Goal: Task Accomplishment & Management: Manage account settings

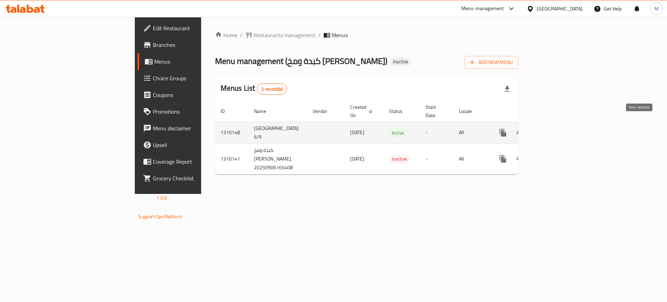
click at [562, 124] on link "enhanced table" at bounding box center [553, 132] width 17 height 17
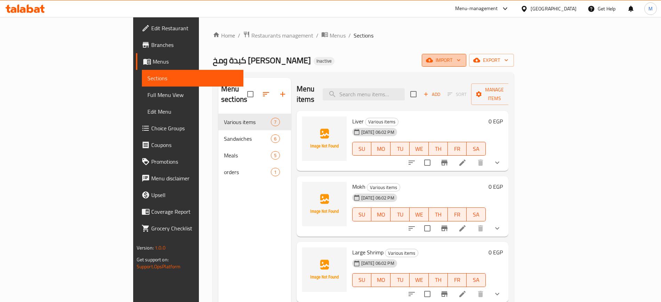
click at [466, 55] on button "import" at bounding box center [444, 60] width 44 height 13
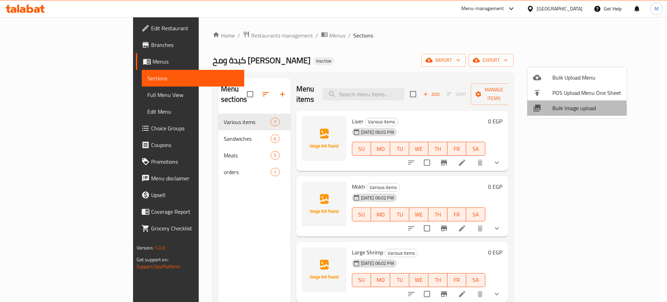
click at [554, 109] on span "Bulk Image upload" at bounding box center [587, 108] width 69 height 8
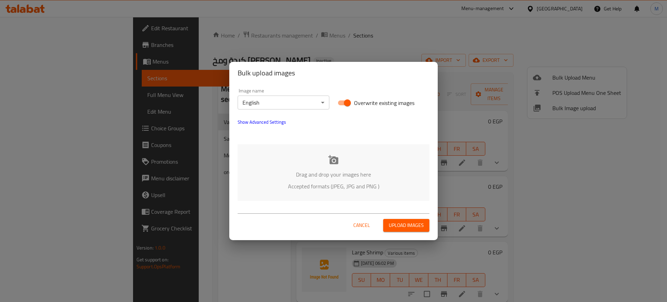
click at [348, 167] on div "Drag and drop your images here Accepted formats (JPEG, JPG and PNG )" at bounding box center [334, 172] width 192 height 57
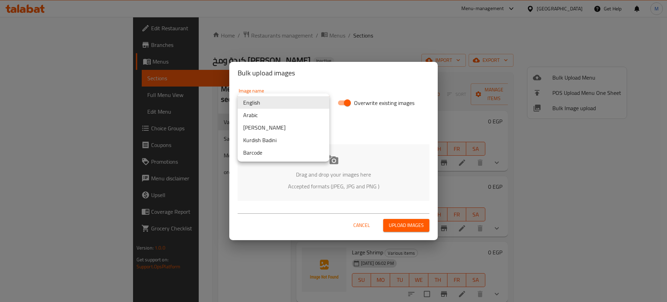
click at [278, 103] on body "​ Menu-management [GEOGRAPHIC_DATA] Get Help M Edit Restaurant Branches Menus S…" at bounding box center [333, 159] width 667 height 285
click at [261, 114] on li "Arabic" at bounding box center [284, 115] width 92 height 13
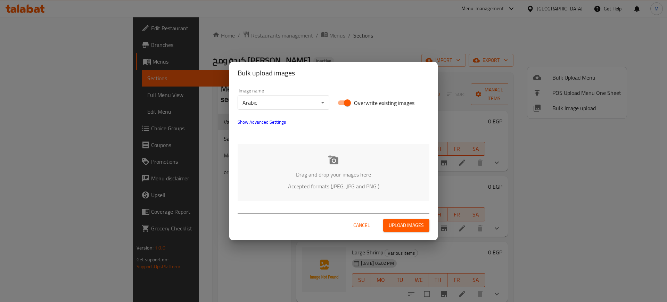
click at [282, 160] on div "Drag and drop your images here Accepted formats (JPEG, JPG and PNG )" at bounding box center [334, 172] width 192 height 57
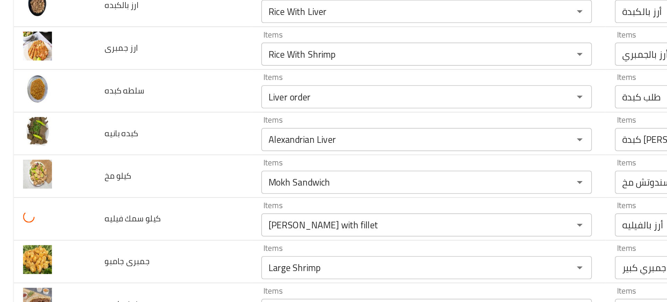
scroll to position [118, 0]
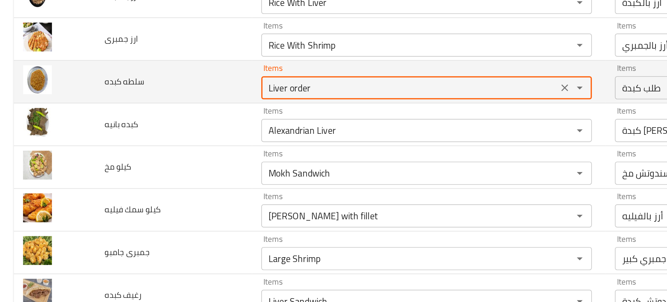
click at [178, 109] on كبده "Liver order" at bounding box center [247, 108] width 175 height 10
type كبده "س"
type كبده "salad"
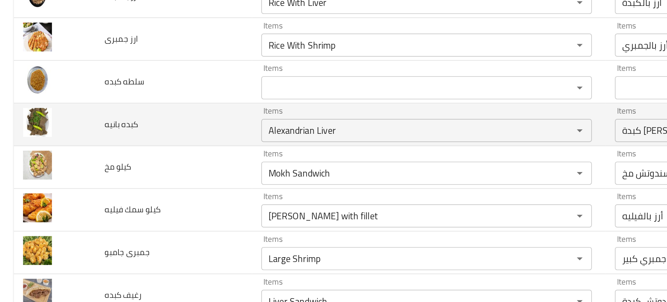
click at [119, 130] on td "كبده بانيه" at bounding box center [104, 130] width 95 height 26
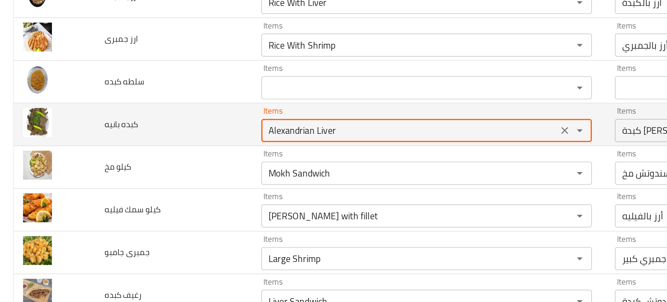
click at [174, 136] on بانيه "Alexandrian Liver" at bounding box center [247, 133] width 175 height 10
type بانيه "b"
type بانيه "p"
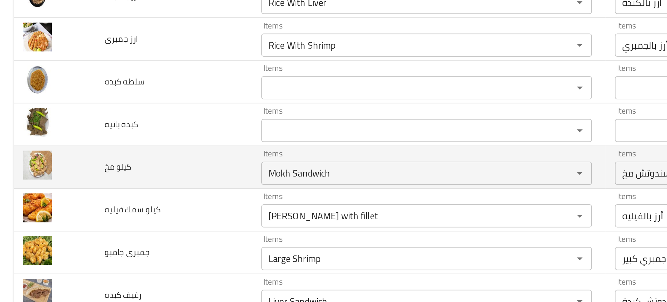
click at [147, 144] on td "كيلو مخ" at bounding box center [104, 156] width 95 height 26
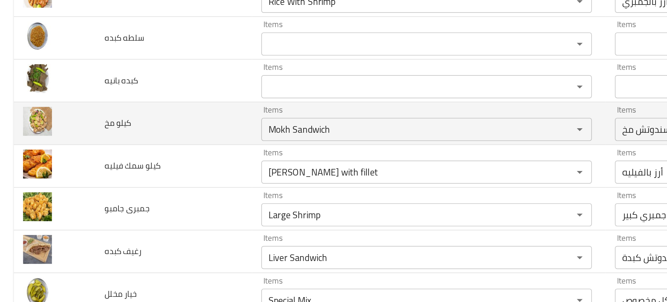
scroll to position [145, 0]
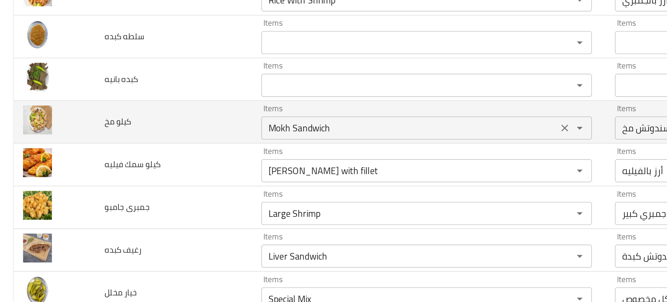
click at [175, 135] on مخ "Mokh Sandwich" at bounding box center [247, 132] width 175 height 10
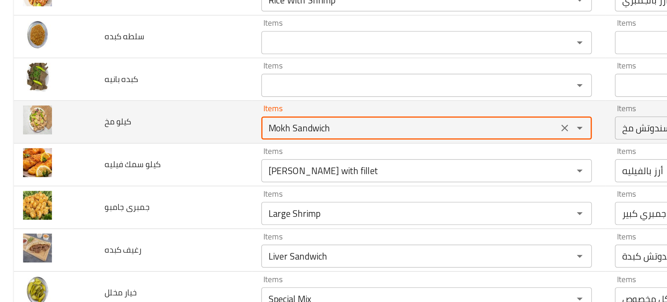
click at [186, 133] on مخ "Mokh Sandwich" at bounding box center [247, 132] width 175 height 10
type مخ "Mokh"
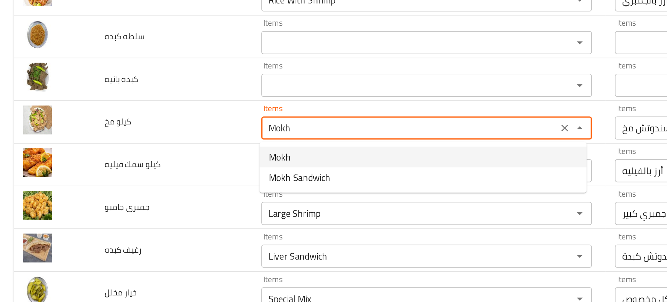
click at [168, 148] on span "Mokh" at bounding box center [168, 149] width 13 height 8
type مخ-ar "مخ"
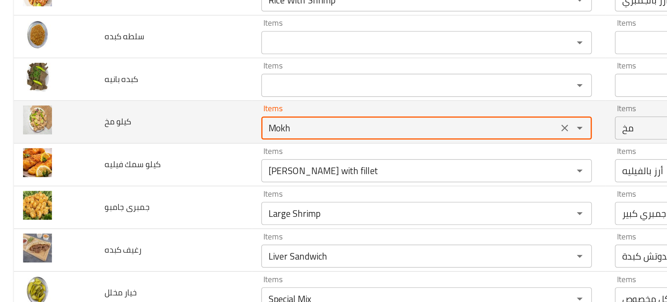
type مخ "Mokh"
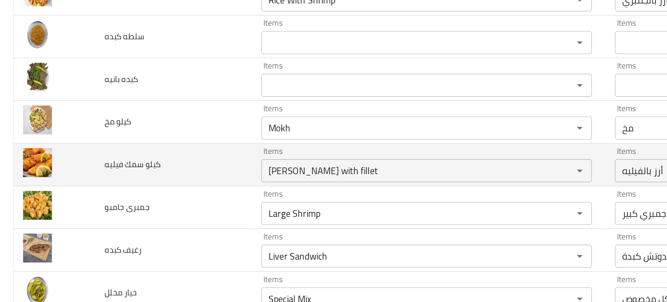
click at [139, 147] on td "كيلو سمك فيليه" at bounding box center [104, 154] width 95 height 26
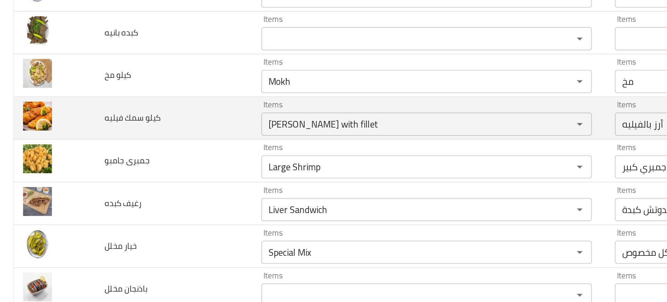
scroll to position [175, 0]
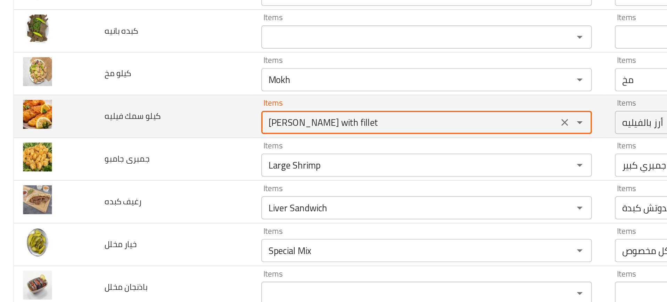
click at [195, 129] on فيليه "[PERSON_NAME] with fillet" at bounding box center [247, 128] width 175 height 10
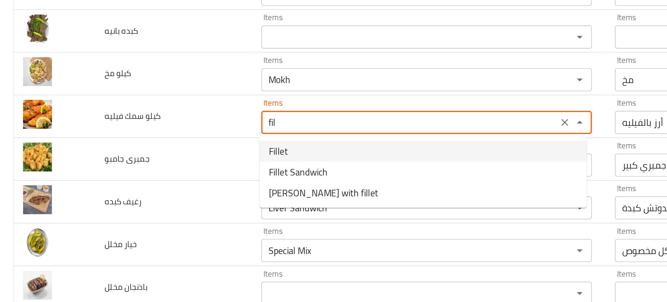
click at [170, 148] on span "Fillet" at bounding box center [167, 145] width 11 height 8
type فيليه "Fillet"
type فيليه-ar "فيليه"
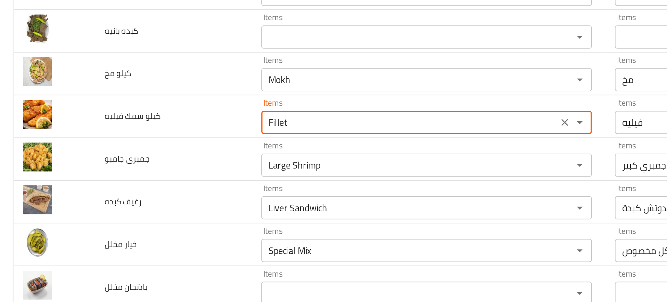
type فيليه "Fillet"
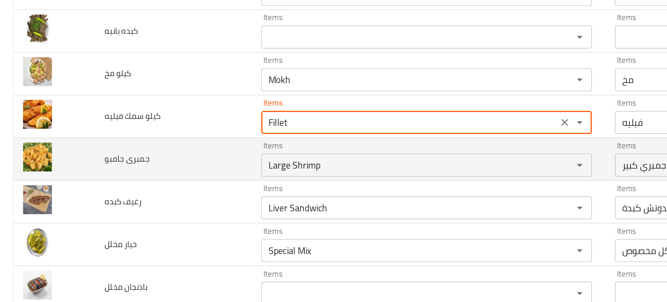
scroll to position [209, 0]
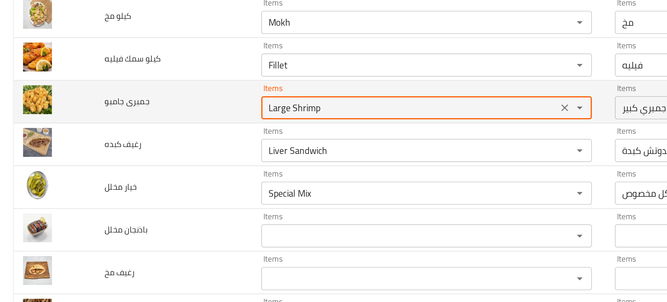
click at [194, 124] on جامبو "Large Shrimp" at bounding box center [247, 120] width 175 height 10
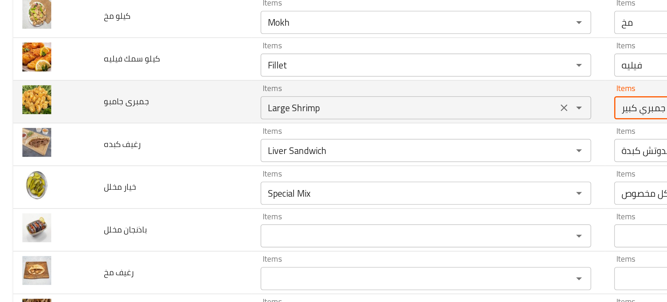
click at [175, 123] on جامبو "Large Shrimp" at bounding box center [247, 120] width 175 height 10
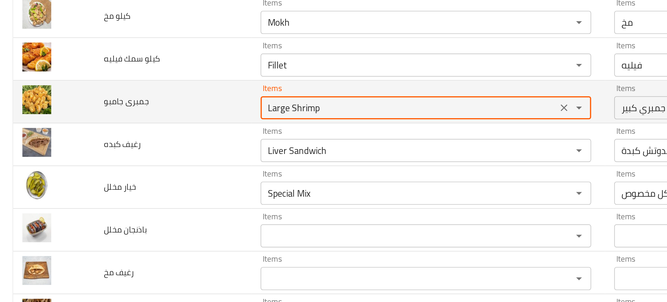
click at [175, 123] on جامبو "Large Shrimp" at bounding box center [247, 120] width 175 height 10
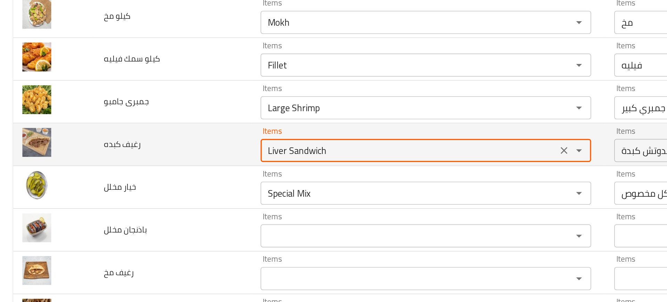
click at [168, 148] on كبده "Liver Sandwich" at bounding box center [247, 145] width 175 height 10
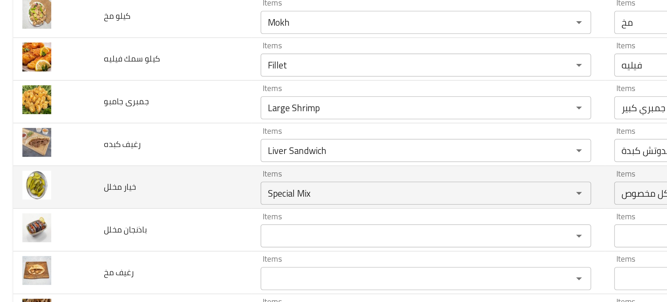
click at [142, 175] on td "خيار مخلل" at bounding box center [104, 168] width 95 height 26
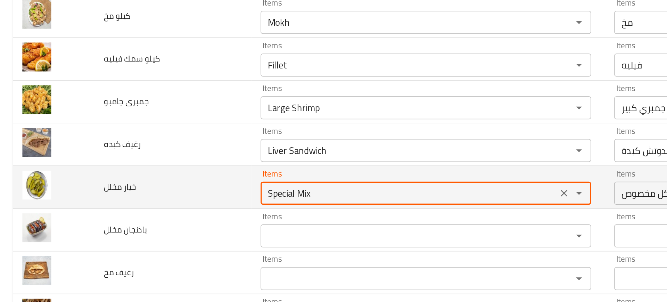
click at [183, 174] on مخلل "Special Mix" at bounding box center [247, 171] width 175 height 10
type مخلل "p"
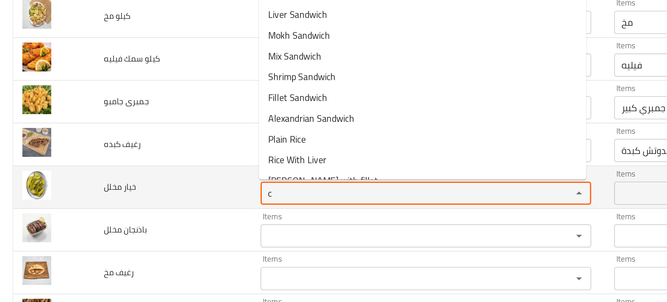
type مخلل "cu"
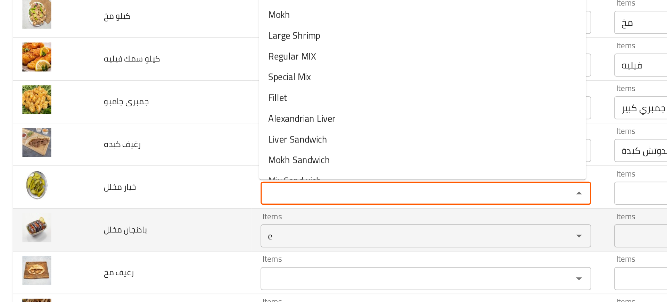
click at [176, 195] on مخلل "e" at bounding box center [247, 197] width 175 height 10
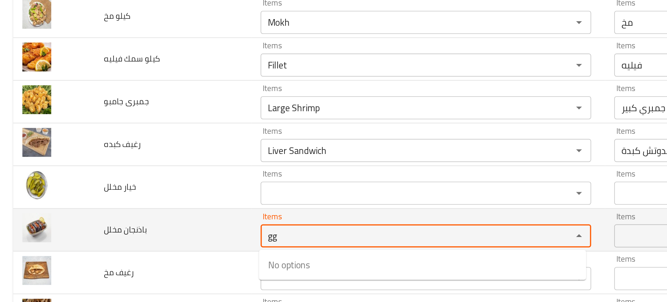
type مخلل "g"
type مخلل "egg"
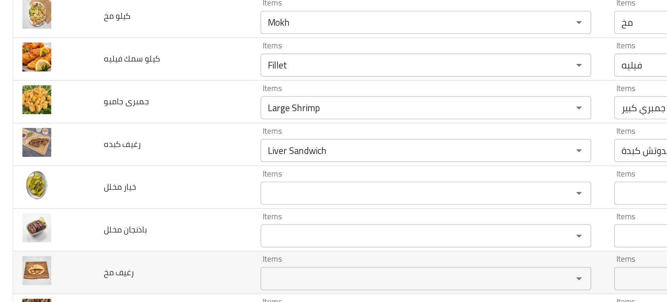
click at [105, 208] on td "رغيف مخ" at bounding box center [104, 219] width 95 height 26
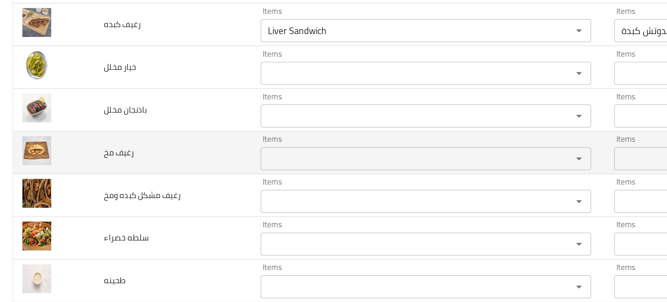
scroll to position [281, 0]
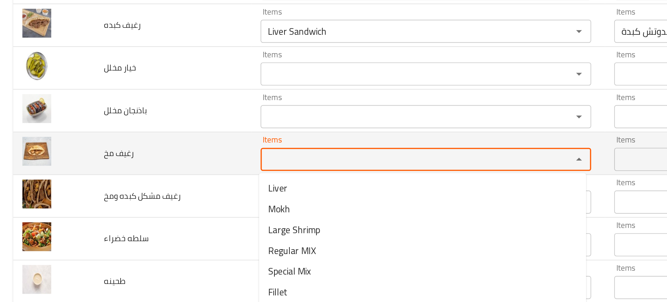
click at [172, 155] on مخ "Items" at bounding box center [247, 151] width 175 height 10
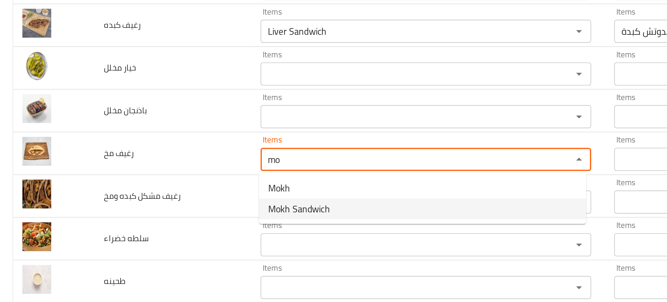
click at [176, 178] on span "Mokh Sandwich" at bounding box center [180, 180] width 37 height 8
type مخ "Mokh Sandwich"
type مخ-ar "سندوتش مخ"
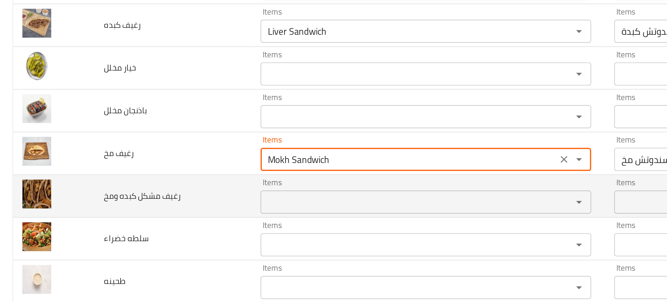
type مخ "Mokh Sandwich"
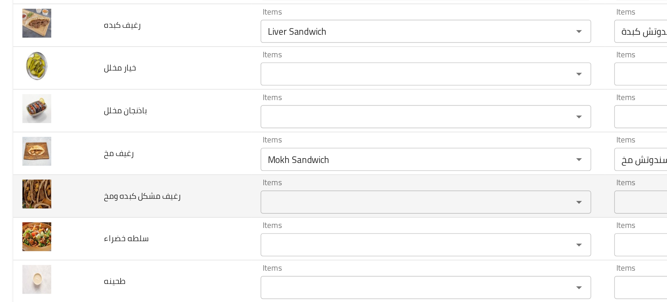
click at [152, 181] on td "Items Items" at bounding box center [258, 173] width 213 height 26
click at [167, 173] on ومخ "Items" at bounding box center [247, 176] width 175 height 10
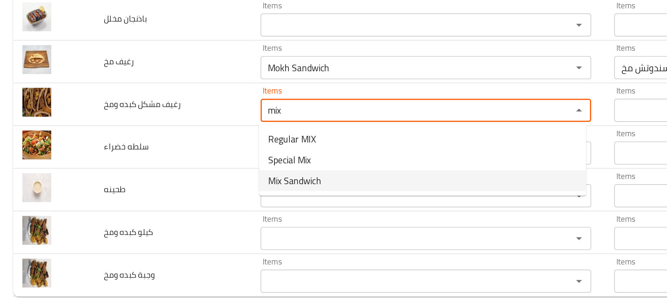
click at [177, 221] on span "Mix Sandwich" at bounding box center [178, 218] width 32 height 8
type ومخ "Mix Sandwich"
type ومخ-ar "سندوتش مشكل"
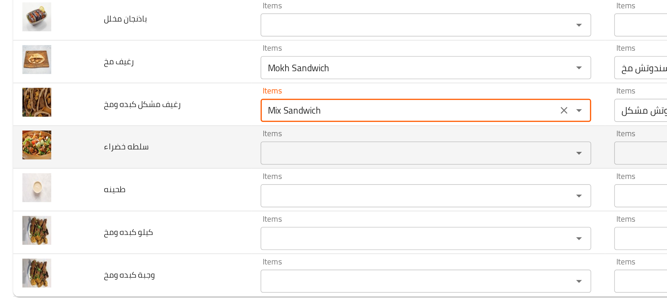
type ومخ "Mix Sandwich"
click at [115, 197] on td "سلطه خضراء" at bounding box center [104, 198] width 95 height 26
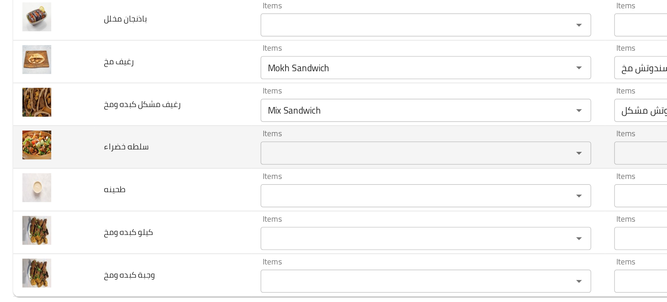
click at [150, 189] on td "سلطه خضراء" at bounding box center [104, 198] width 95 height 26
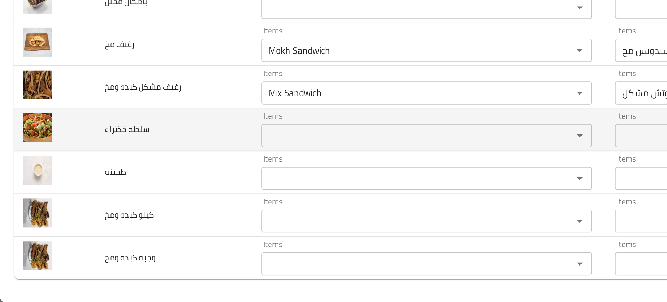
click at [148, 192] on td "سلطه خضراء" at bounding box center [104, 198] width 95 height 26
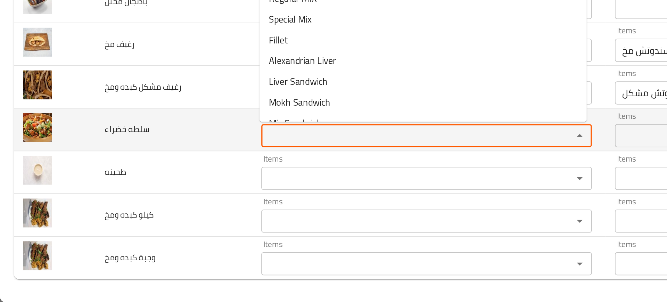
click at [164, 200] on خضراء "Items" at bounding box center [247, 202] width 175 height 10
type خضراء "f"
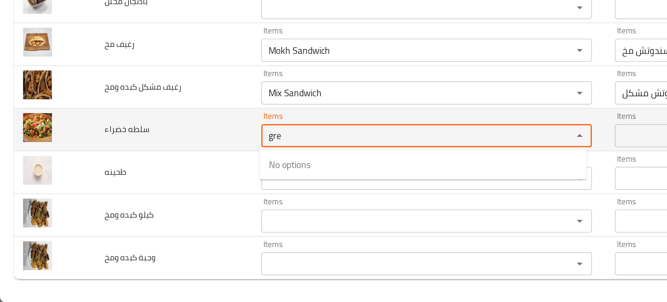
type خضراء "gree"
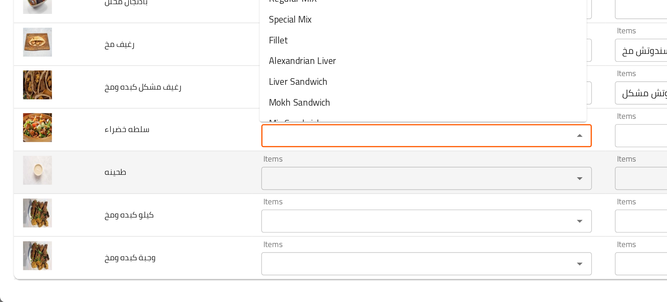
click at [163, 229] on input "Items" at bounding box center [247, 227] width 175 height 10
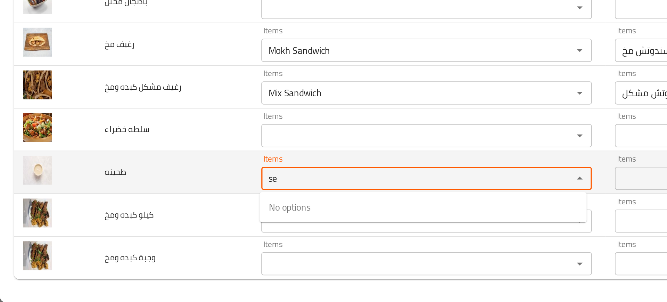
type input "s"
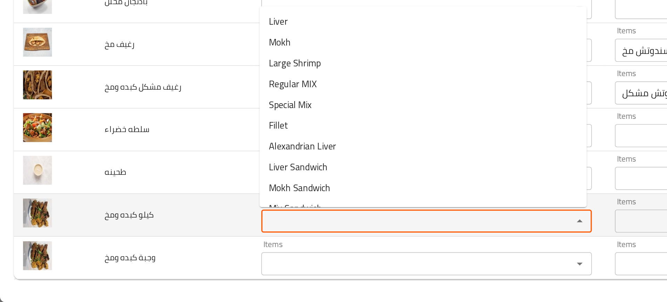
click at [169, 252] on ومخ "Items" at bounding box center [247, 253] width 175 height 10
type ومخ "k"
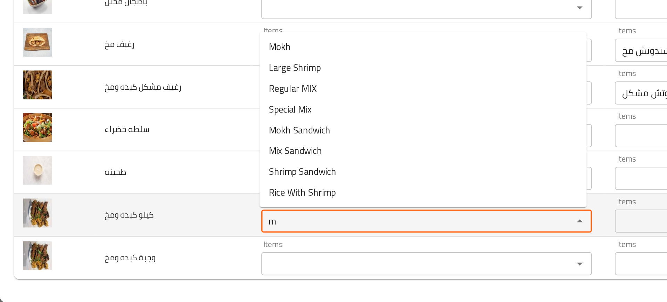
type ومخ "mo"
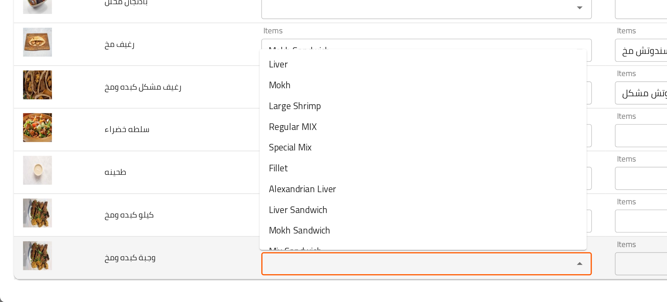
click at [164, 279] on ومخ "Items" at bounding box center [247, 279] width 175 height 10
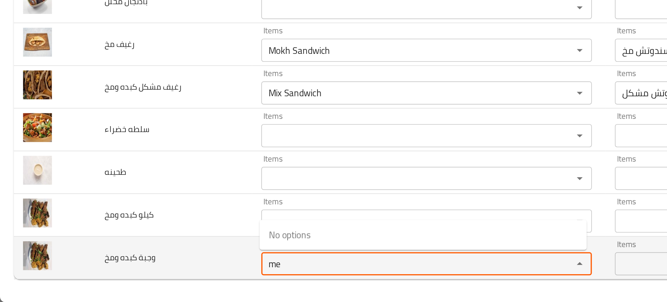
type ومخ "m"
click at [164, 279] on ومخ "Items" at bounding box center [247, 279] width 175 height 10
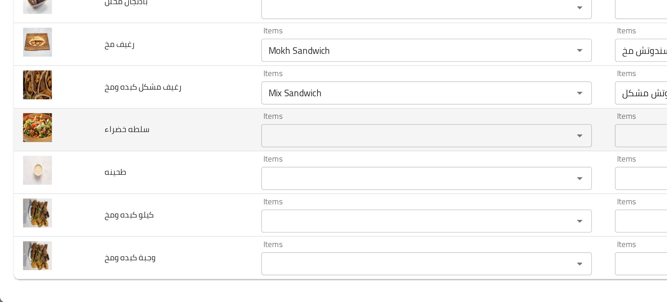
click at [58, 197] on td "سلطه خضراء" at bounding box center [104, 198] width 95 height 26
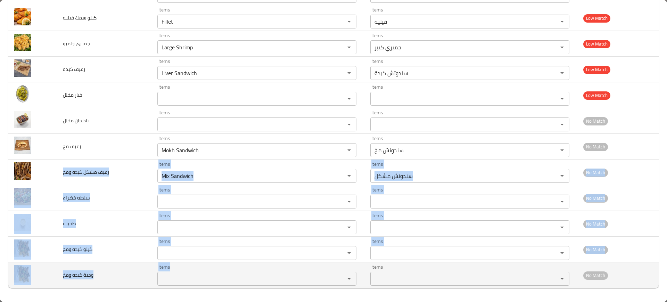
drag, startPoint x: 60, startPoint y: 172, endPoint x: 176, endPoint y: 279, distance: 157.9
click at [176, 279] on tbody "ساندوتش فيليه Items Fillet Sandwich Items Items سندوتش فيليه Items Good Match س…" at bounding box center [333, 56] width 651 height 463
copy tbody "رغيف مشكل كبده ومخ Items Items Items Items No Match سلطه خضراء Items Items Item…"
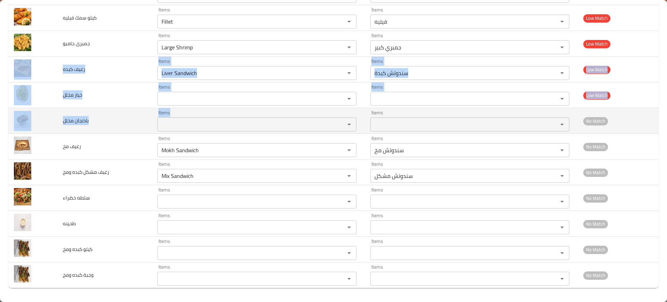
drag, startPoint x: 54, startPoint y: 67, endPoint x: 188, endPoint y: 119, distance: 144.2
click at [188, 119] on tbody "ساندوتش فيليه Items Fillet Sandwich Items Items سندوتش فيليه Items Good Match س…" at bounding box center [333, 56] width 651 height 463
copy tbody "رغيف كبده Items Items Items Items Low Match خيار مخلل Items Items Items Items L…"
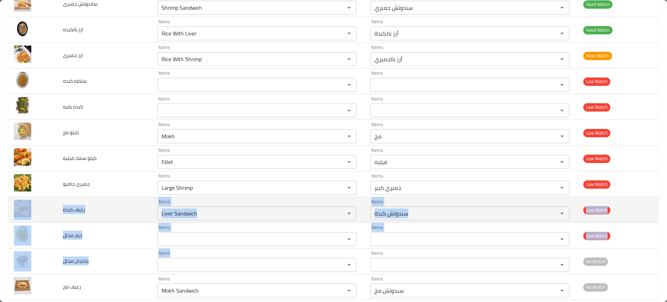
scroll to position [130, 0]
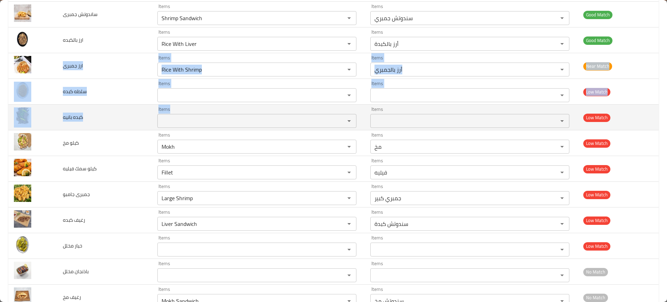
drag, startPoint x: 59, startPoint y: 68, endPoint x: 222, endPoint y: 124, distance: 172.9
click at [222, 124] on tbody "ساندوتش فيليه Items Fillet Sandwich Items Items سندوتش فيليه Items Good Match س…" at bounding box center [333, 207] width 651 height 463
copy tbody "ارز جمبرى Items Items Items Items Near Match سلطه كبده Items Items Items Items …"
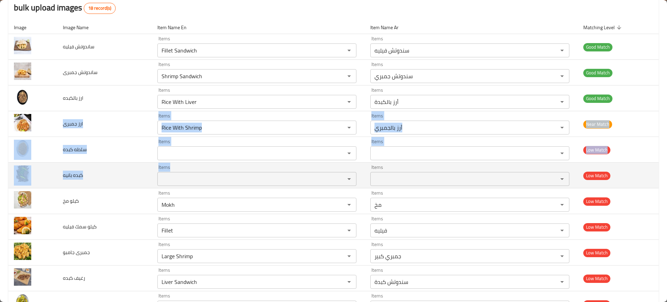
scroll to position [73, 0]
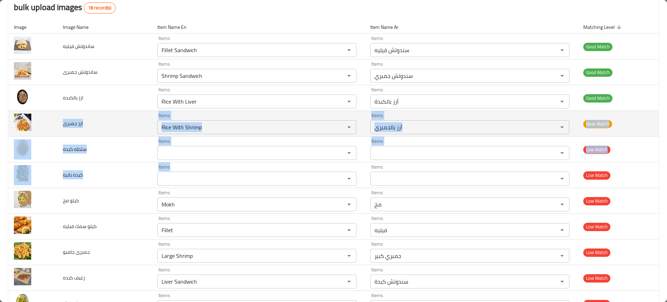
click at [106, 128] on td "ارز جمبرى" at bounding box center [104, 124] width 95 height 26
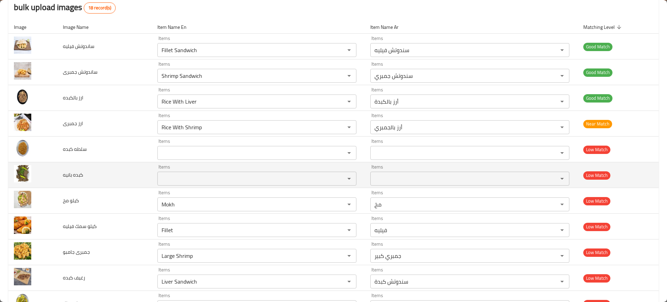
click at [133, 174] on td "كبده بانيه" at bounding box center [104, 175] width 95 height 26
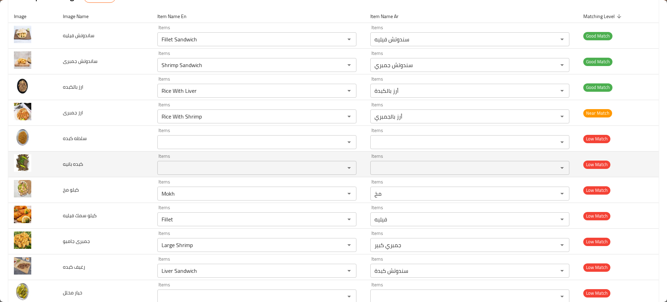
scroll to position [87, 0]
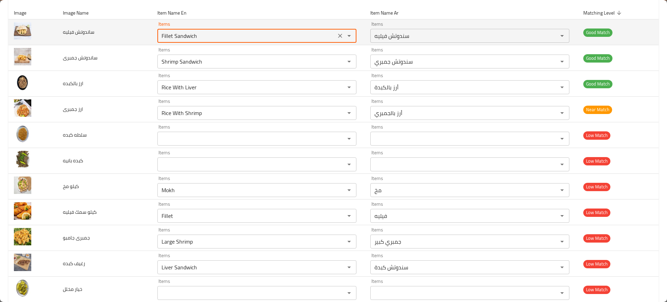
click at [182, 33] on فيليه "Fillet Sandwich" at bounding box center [247, 36] width 175 height 10
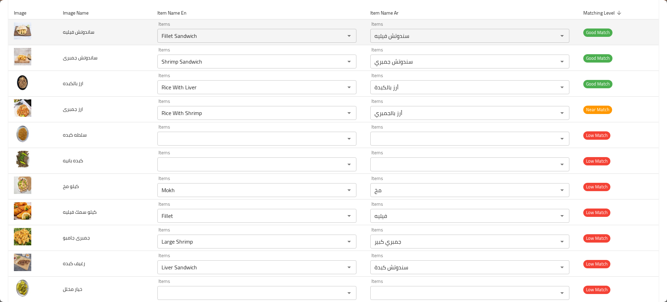
click at [84, 31] on span "ساندوتش فيليه" at bounding box center [79, 31] width 32 height 9
copy span "ساندوتش فيليه"
click at [84, 31] on span "ساندوتش فيليه" at bounding box center [79, 31] width 32 height 9
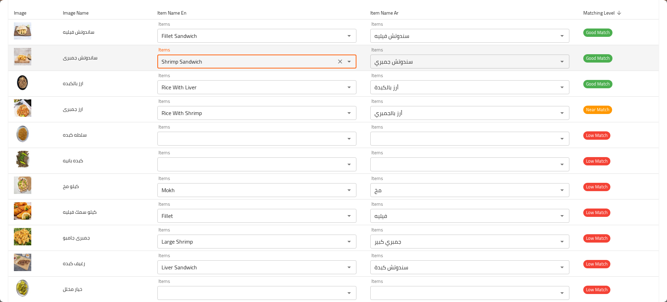
click at [177, 59] on جمبرى "Shrimp Sandwich" at bounding box center [247, 62] width 175 height 10
click at [82, 54] on span "ساندوتش جمبرى" at bounding box center [80, 57] width 35 height 9
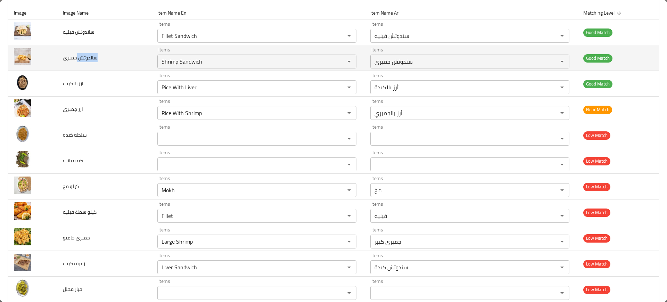
click at [82, 54] on span "ساندوتش جمبرى" at bounding box center [80, 57] width 35 height 9
copy span "ساندوتش جمبرى"
click at [82, 54] on span "ساندوتش جمبرى" at bounding box center [80, 57] width 35 height 9
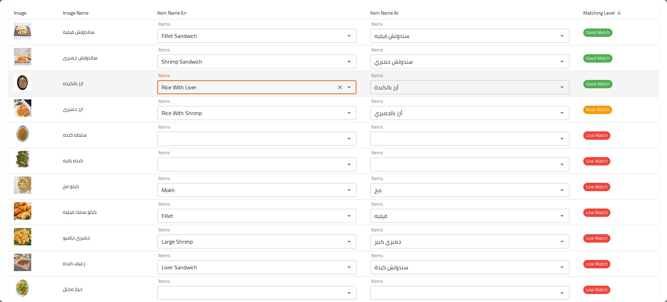
click at [178, 84] on بالكبده "Rice With Liver" at bounding box center [247, 87] width 175 height 10
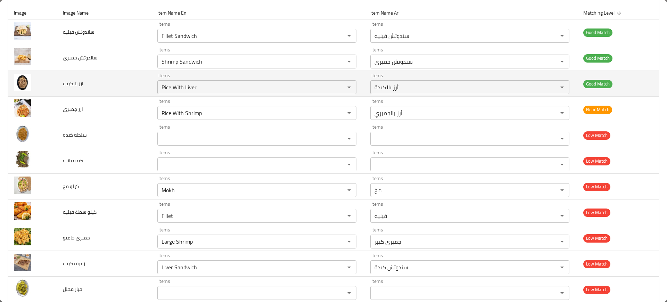
click at [77, 83] on span "ارز بالكبده" at bounding box center [73, 83] width 21 height 9
copy span "ارز بالكبده"
click at [77, 83] on span "ارز بالكبده" at bounding box center [73, 83] width 21 height 9
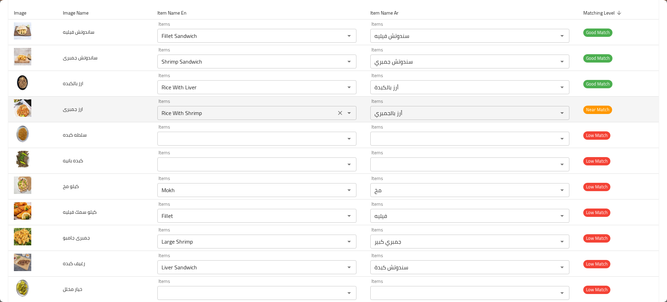
click at [194, 115] on جمبرى "Rice With Shrimp" at bounding box center [247, 113] width 175 height 10
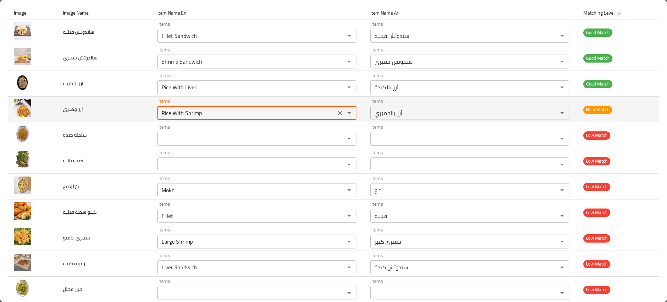
click at [194, 115] on جمبرى "Rice With Shrimp" at bounding box center [247, 113] width 175 height 10
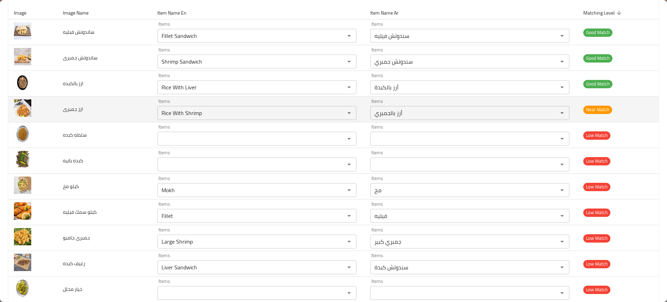
click at [67, 110] on span "ارز جمبرى" at bounding box center [73, 109] width 20 height 9
copy span "ارز جمبرى"
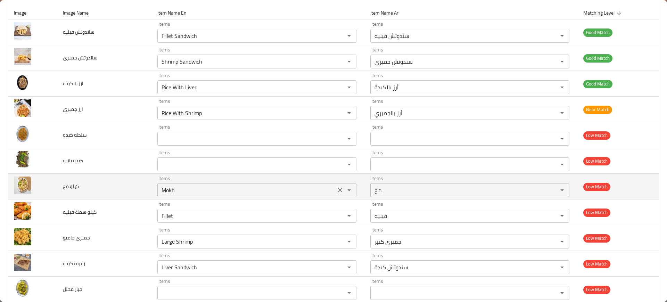
click at [178, 193] on مخ "Mokh" at bounding box center [247, 190] width 175 height 10
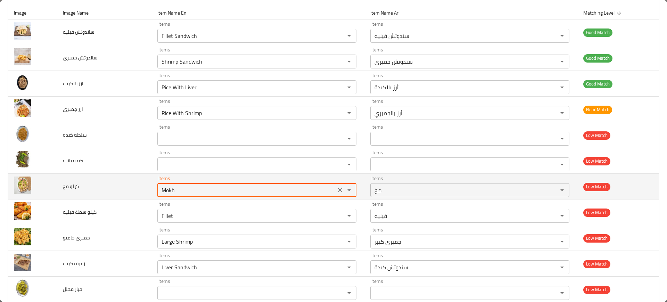
click at [178, 193] on مخ "Mokh" at bounding box center [247, 190] width 175 height 10
click at [70, 190] on span "كيلو مخ" at bounding box center [71, 186] width 16 height 9
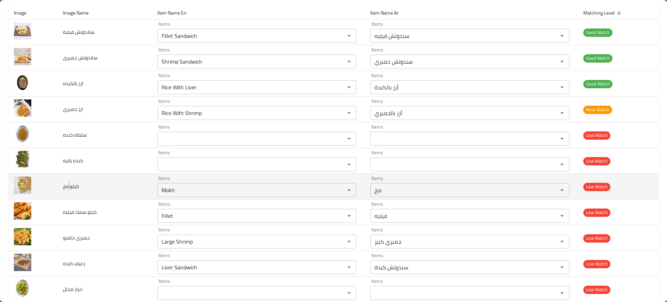
click at [70, 190] on span "كيلو مخ" at bounding box center [71, 186] width 16 height 9
copy span "كيلو مخ"
click at [70, 190] on span "كيلو مخ" at bounding box center [71, 186] width 16 height 9
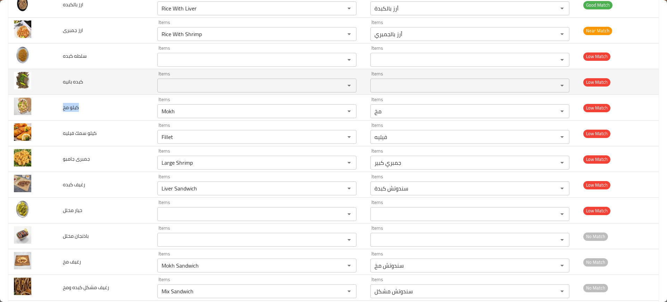
scroll to position [177, 0]
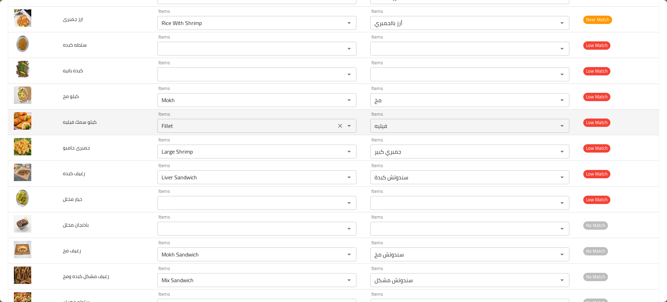
click at [174, 125] on فيليه "Fillet" at bounding box center [247, 126] width 175 height 10
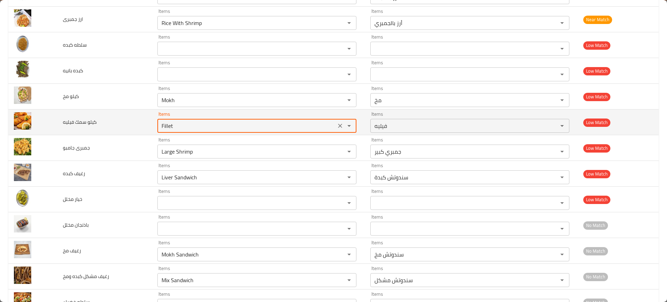
click at [174, 125] on فيليه "Fillet" at bounding box center [247, 126] width 175 height 10
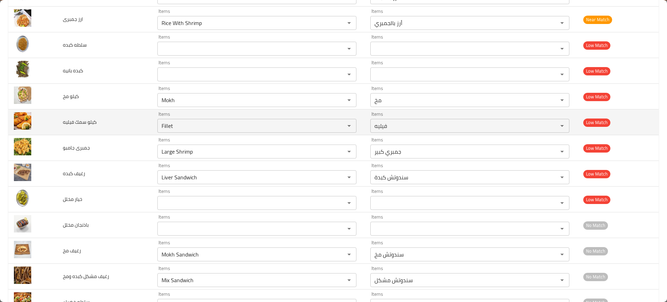
click at [74, 124] on span "كيلو سمك فيليه" at bounding box center [80, 121] width 34 height 9
copy span "كيلو سمك فيليه"
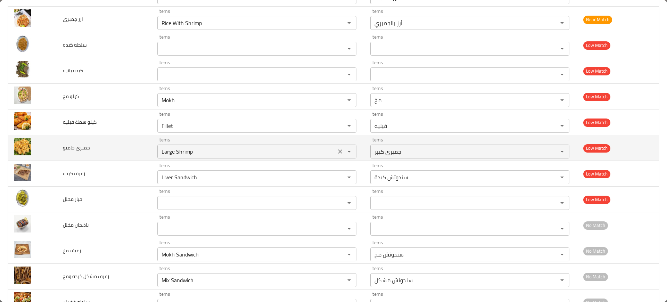
click at [190, 153] on جامبو "Large Shrimp" at bounding box center [247, 152] width 175 height 10
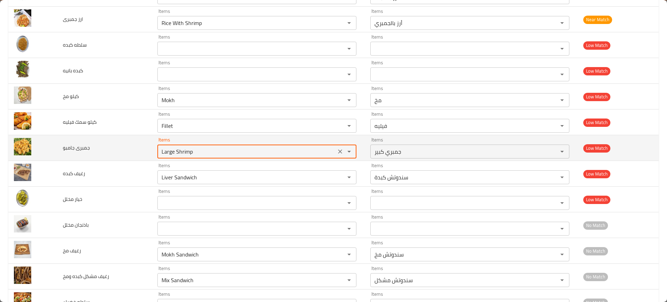
click at [190, 153] on جامبو "Large Shrimp" at bounding box center [247, 152] width 175 height 10
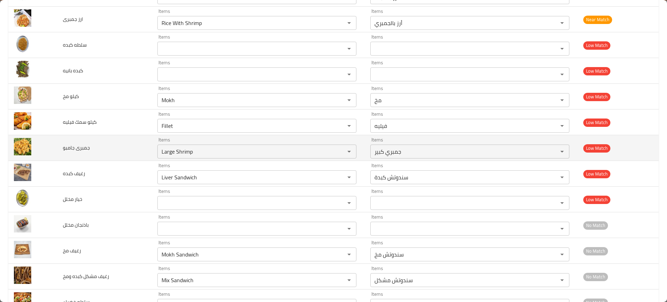
click at [68, 148] on span "جمبرى جامبو" at bounding box center [76, 147] width 27 height 9
copy span "جمبرى جامبو"
click at [68, 148] on span "جمبرى جامبو" at bounding box center [76, 147] width 27 height 9
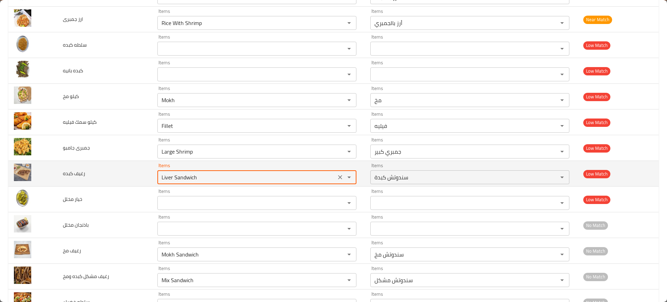
click at [170, 174] on كبده "Liver Sandwich" at bounding box center [247, 177] width 175 height 10
click at [74, 171] on span "رغيف كبده" at bounding box center [74, 173] width 22 height 9
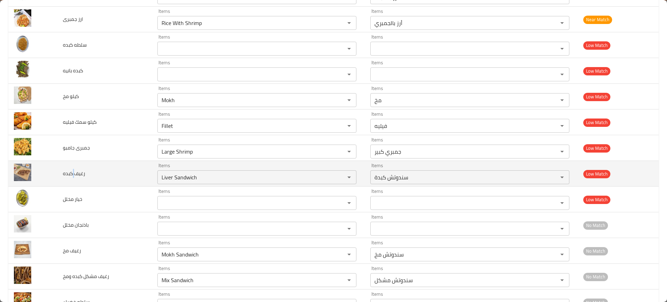
click at [74, 171] on span "رغيف كبده" at bounding box center [74, 173] width 22 height 9
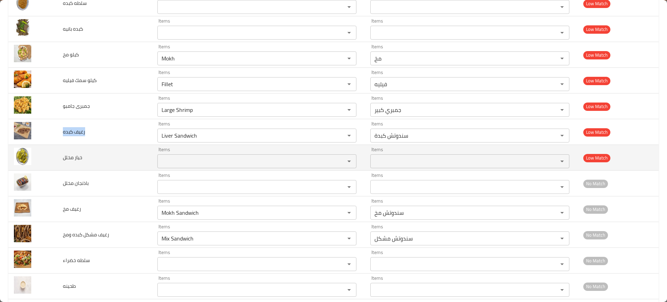
scroll to position [281, 0]
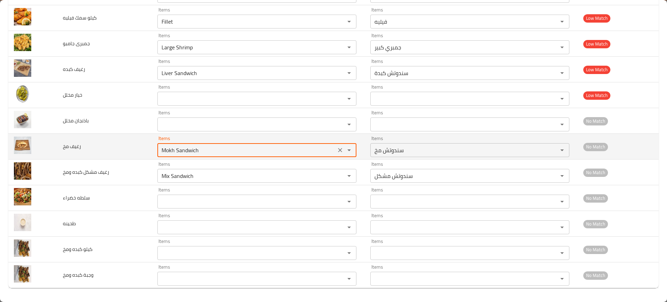
click at [189, 152] on مخ "Mokh Sandwich" at bounding box center [247, 150] width 175 height 10
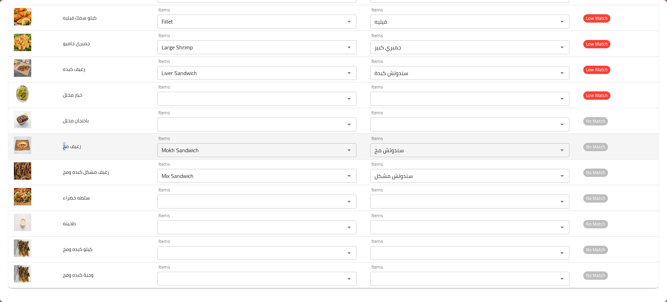
drag, startPoint x: 62, startPoint y: 151, endPoint x: 66, endPoint y: 151, distance: 3.8
click at [66, 151] on td "رغيف مخ" at bounding box center [104, 147] width 95 height 26
click at [66, 151] on span "رغيف مخ" at bounding box center [72, 146] width 18 height 9
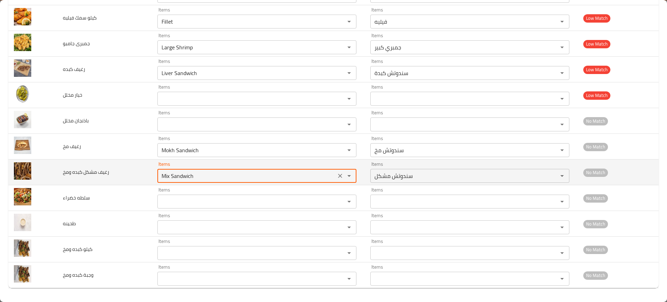
click at [179, 176] on ومخ "Mix Sandwich" at bounding box center [247, 176] width 175 height 10
click at [79, 176] on span "رغيف مشكل كبده ومخ" at bounding box center [86, 172] width 46 height 9
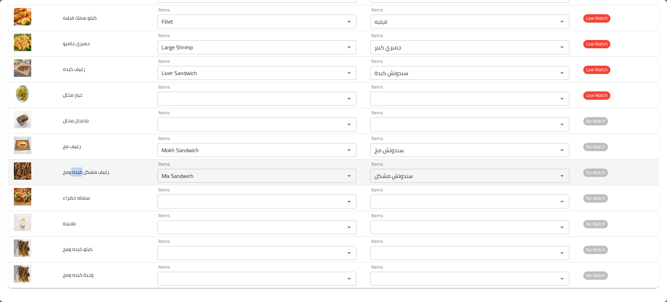
click at [79, 176] on span "رغيف مشكل كبده ومخ" at bounding box center [86, 172] width 46 height 9
click at [148, 183] on td "رغيف مشكل كبده ومخ" at bounding box center [104, 173] width 95 height 26
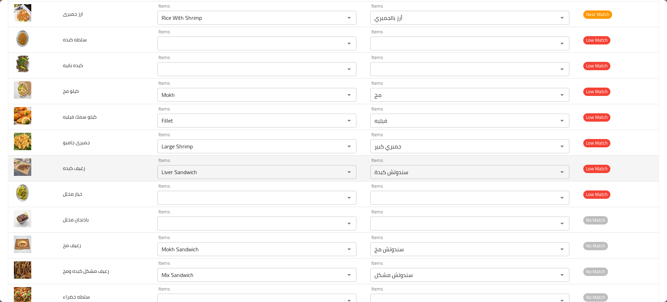
scroll to position [0, 0]
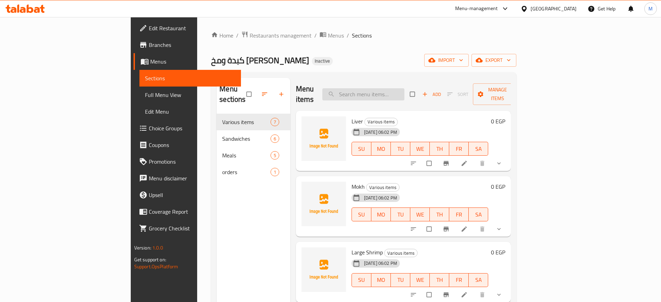
click at [396, 93] on input "search" at bounding box center [363, 94] width 82 height 12
paste input "Mokh"
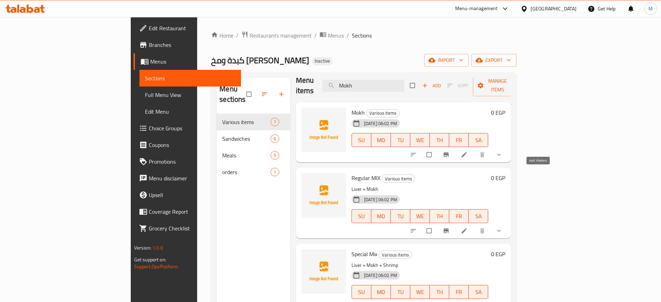
type input "Mokh"
click at [417, 151] on icon "sort-choices" at bounding box center [413, 154] width 7 height 7
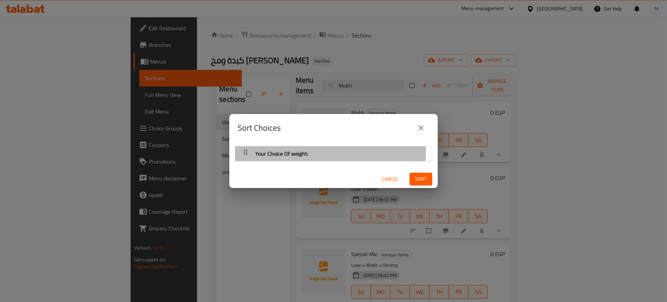
click at [287, 152] on span "Your Choice Of weight:" at bounding box center [282, 153] width 53 height 10
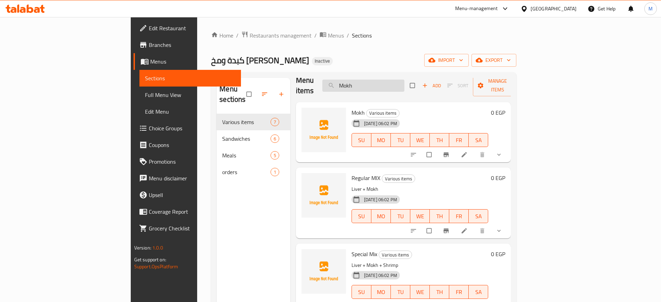
click at [404, 81] on input "Mokh" at bounding box center [363, 86] width 82 height 12
paste input "Fillet"
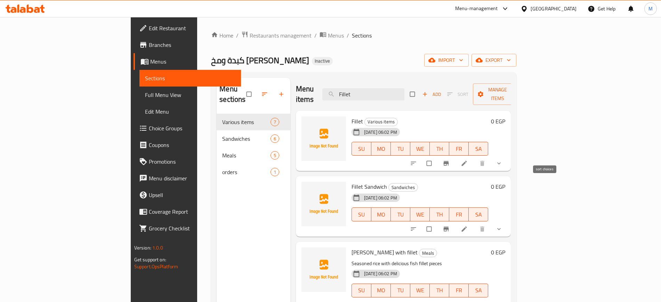
type input "Fillet"
click at [416, 162] on icon "sort-choices" at bounding box center [413, 163] width 5 height 3
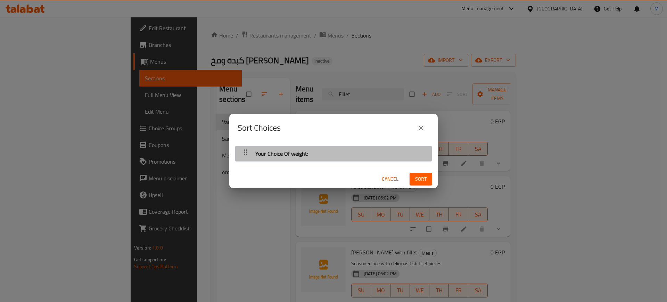
click at [375, 148] on div "Your Choice Of weight:" at bounding box center [334, 153] width 190 height 17
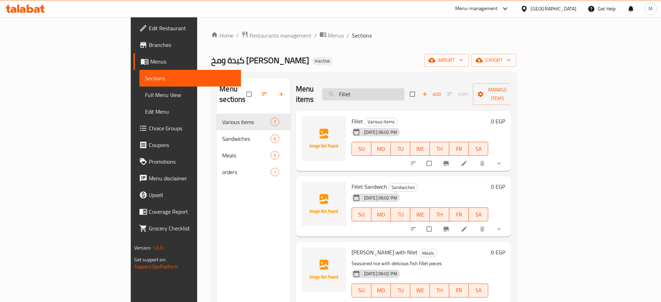
drag, startPoint x: 386, startPoint y: 80, endPoint x: 399, endPoint y: 87, distance: 15.4
click at [399, 87] on div "Menu items Fillet Add Sort Manage items" at bounding box center [403, 94] width 215 height 33
click at [399, 88] on input "Fillet" at bounding box center [363, 94] width 82 height 12
paste input "Large Shrimp"
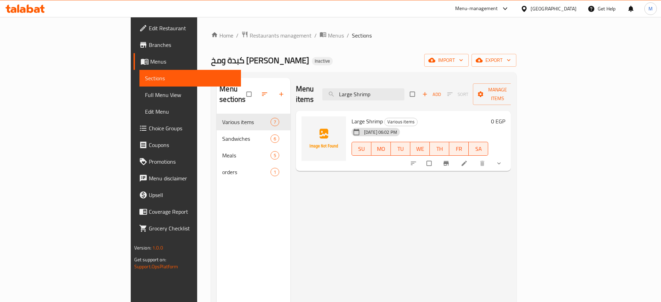
type input "Large Shrimp"
click at [417, 160] on icon "sort-choices" at bounding box center [413, 163] width 7 height 7
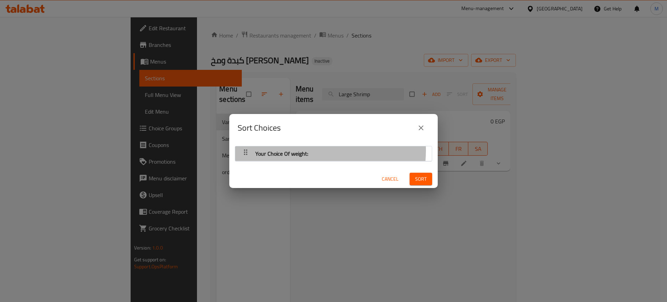
click at [313, 151] on div "Your Choice Of weight:" at bounding box center [334, 153] width 190 height 17
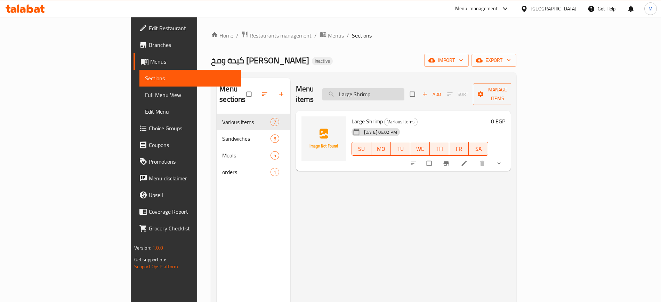
click at [404, 88] on input "Large Shrimp" at bounding box center [363, 94] width 82 height 12
paste input "iver Sandwich"
click at [404, 88] on input "Liver Sandwich" at bounding box center [363, 94] width 82 height 12
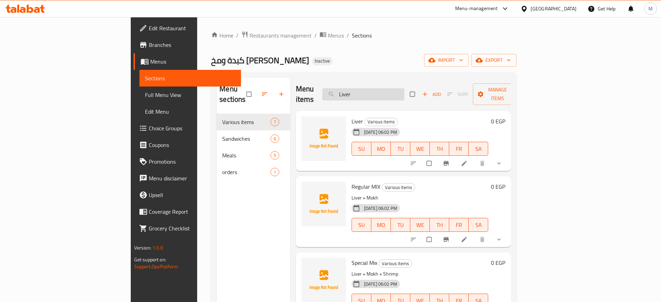
paste input "Fillet Sandwich"
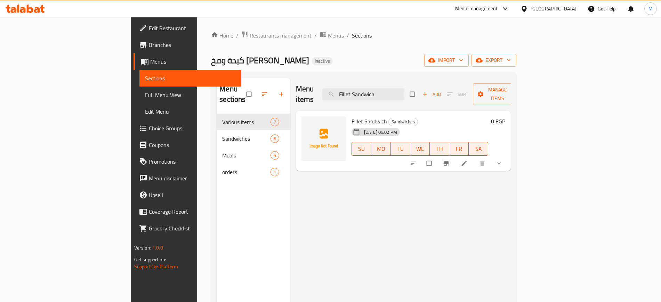
type input "Fillet Sandwich"
click at [304, 123] on span "upload picture" at bounding box center [311, 126] width 14 height 7
click at [392, 91] on input "Fillet Sandwich" at bounding box center [363, 94] width 82 height 12
paste input "Shrimp"
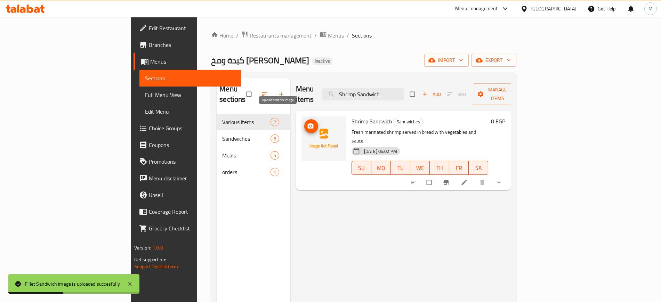
type input "Shrimp Sandwich"
click at [301, 116] on img at bounding box center [323, 138] width 44 height 44
click at [304, 123] on span "upload picture" at bounding box center [311, 126] width 14 height 7
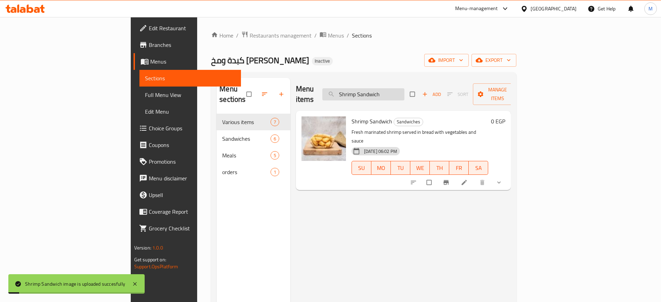
click at [404, 92] on input "Shrimp Sandwich" at bounding box center [363, 94] width 82 height 12
paste input "Rice With Liver"
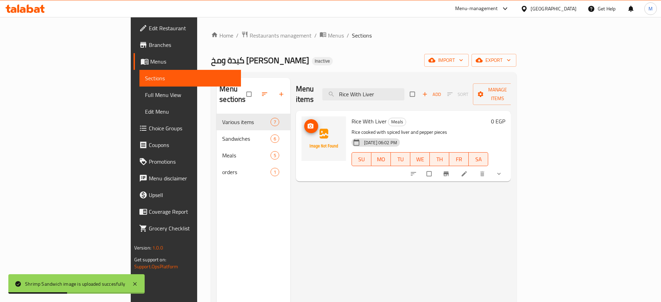
type input "Rice With Liver"
click at [307, 123] on icon "upload picture" at bounding box center [310, 125] width 6 height 5
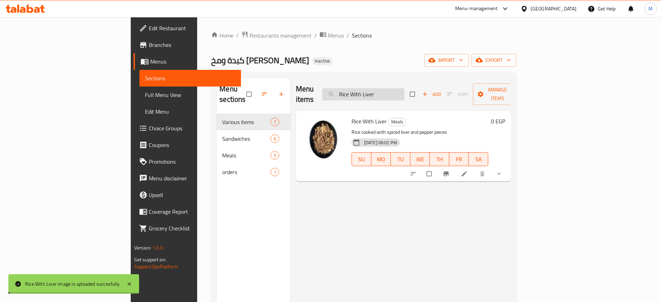
click at [403, 90] on input "Rice With Liver" at bounding box center [363, 94] width 82 height 12
paste input "Shrimp"
type input "Rice With Shrimp"
click at [301, 121] on img at bounding box center [323, 138] width 44 height 44
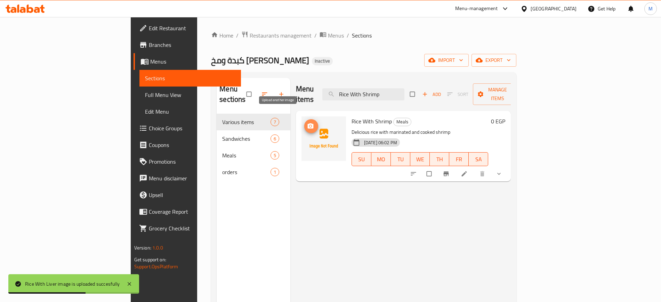
click at [307, 123] on icon "upload picture" at bounding box center [310, 126] width 7 height 7
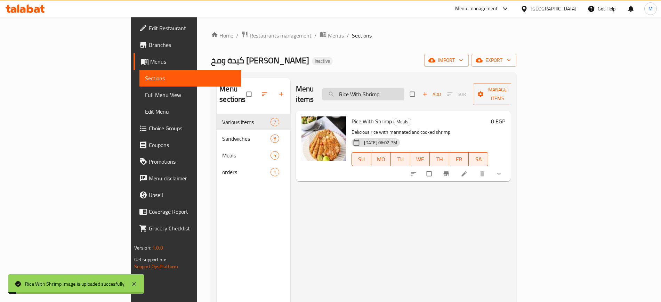
click at [394, 88] on input "Rice With Shrimp" at bounding box center [363, 94] width 82 height 12
paste input "Mokh"
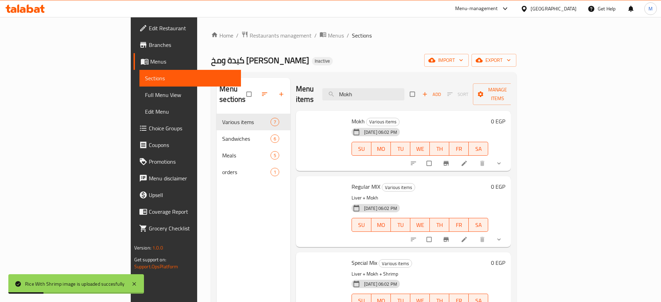
type input "Mokh"
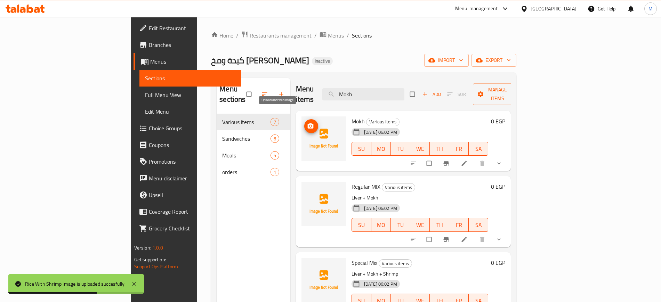
click at [304, 119] on button "upload picture" at bounding box center [311, 126] width 14 height 14
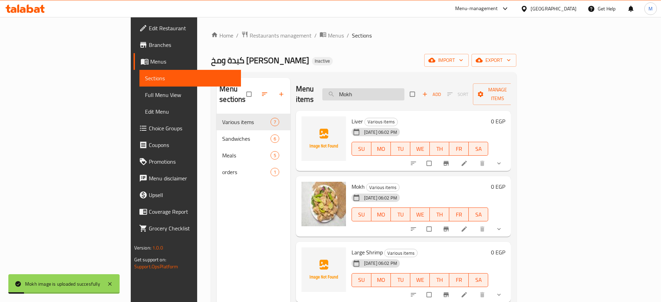
click at [386, 88] on input "Mokh" at bounding box center [363, 94] width 82 height 12
paste input "Fillet"
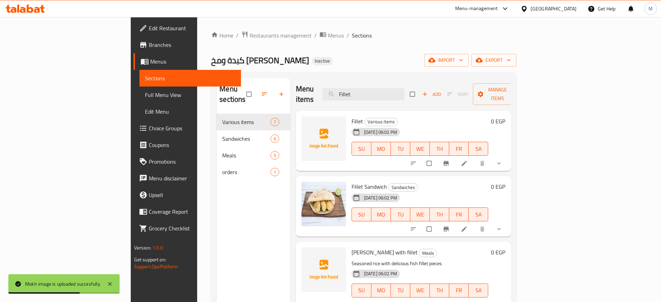
type input "Fillet"
click at [304, 119] on button "upload picture" at bounding box center [311, 126] width 14 height 14
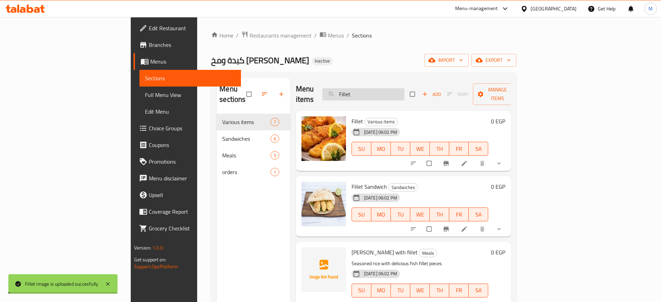
click at [396, 89] on input "Fillet" at bounding box center [363, 94] width 82 height 12
paste input "Large Shrimp"
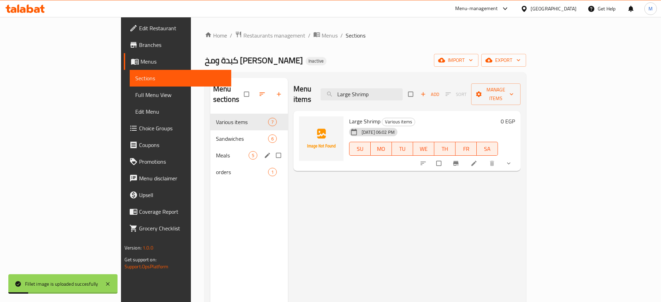
type input "Large Shrimp"
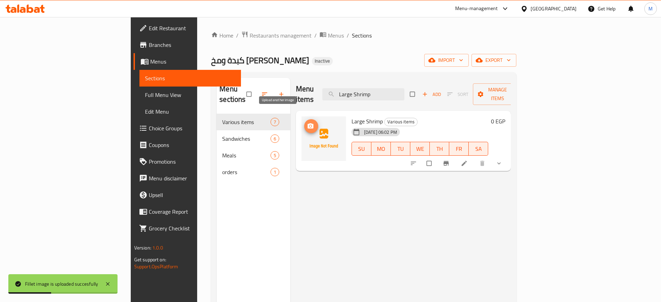
click at [307, 123] on icon "upload picture" at bounding box center [310, 125] width 6 height 5
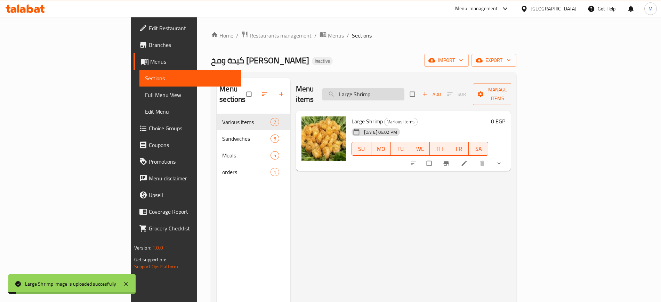
click at [400, 92] on input "Large Shrimp" at bounding box center [363, 94] width 82 height 12
paste input "iver Sandwich"
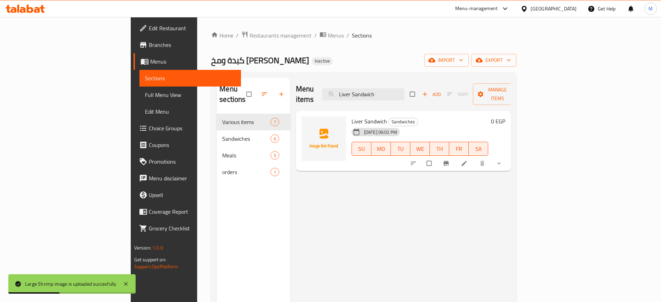
type input "Liver Sandwich"
click at [304, 123] on span "upload picture" at bounding box center [311, 126] width 14 height 7
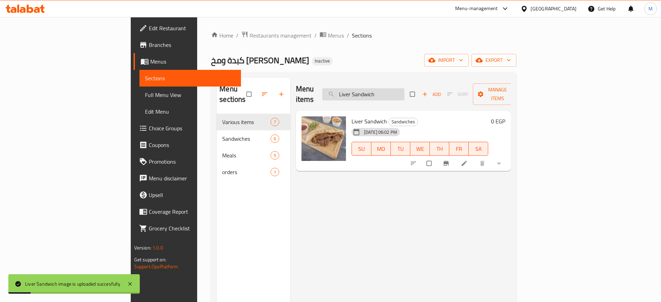
click at [390, 91] on input "Liver Sandwich" at bounding box center [363, 94] width 82 height 12
paste input "Mokh"
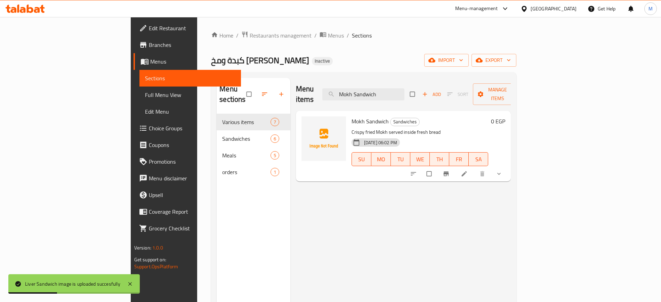
type input "Mokh Sandwich"
click at [304, 123] on span "upload picture" at bounding box center [311, 126] width 14 height 7
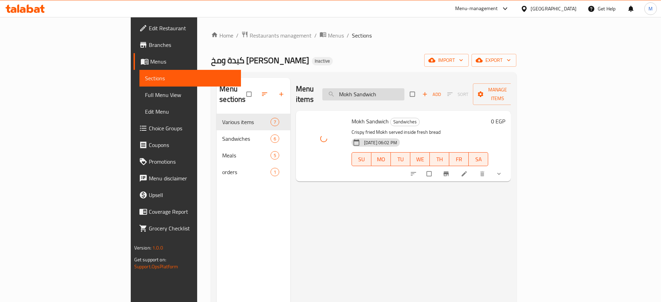
click at [404, 90] on input "Mokh Sandwich" at bounding box center [363, 94] width 82 height 12
paste input "ix"
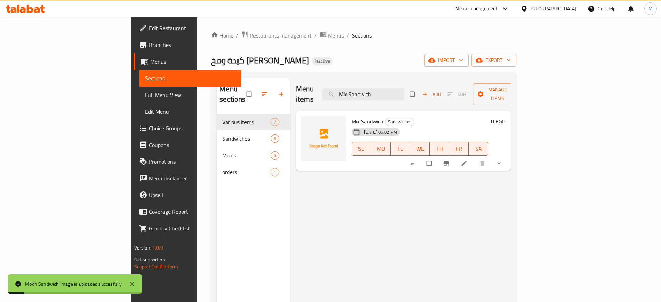
type input "Mix Sandwich"
click at [304, 123] on span "upload picture" at bounding box center [311, 126] width 14 height 7
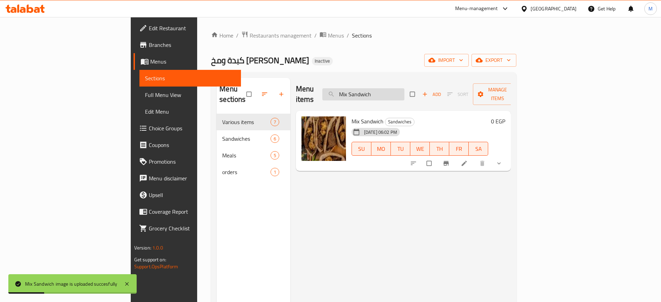
click at [404, 88] on input "Mix Sandwich" at bounding box center [363, 94] width 82 height 12
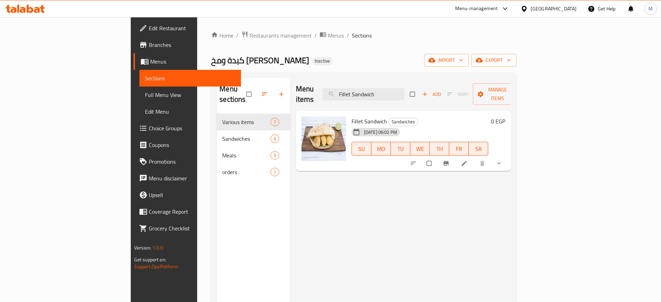
type input "Fillet Sandwich"
click at [145, 96] on span "Full Menu View" at bounding box center [190, 95] width 90 height 8
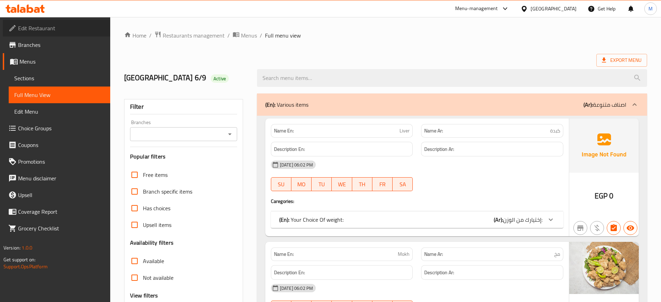
click at [37, 22] on link "Edit Restaurant" at bounding box center [56, 28] width 107 height 17
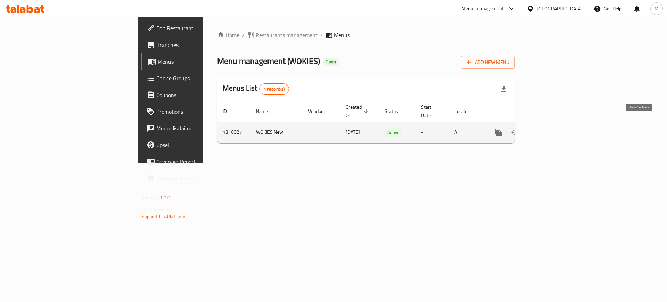
click at [553, 128] on icon "enhanced table" at bounding box center [549, 132] width 8 height 8
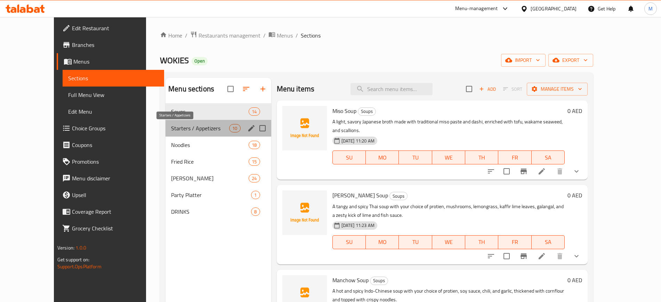
click at [178, 129] on span "Starters / Appetizers" at bounding box center [200, 128] width 58 height 8
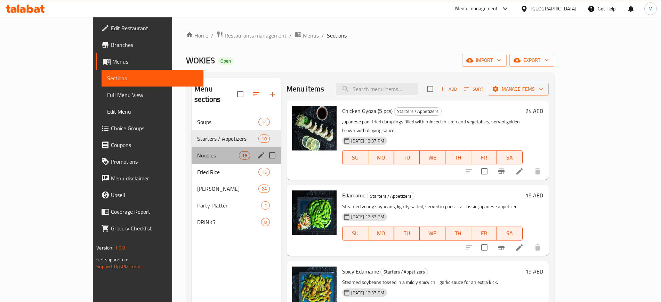
click at [192, 152] on div "Noodles 18" at bounding box center [236, 155] width 89 height 17
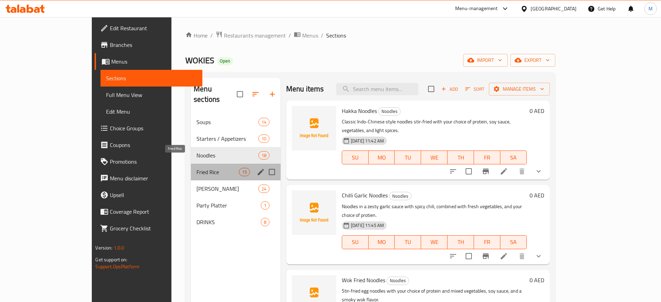
click at [196, 168] on span "Fried Rice" at bounding box center [217, 172] width 42 height 8
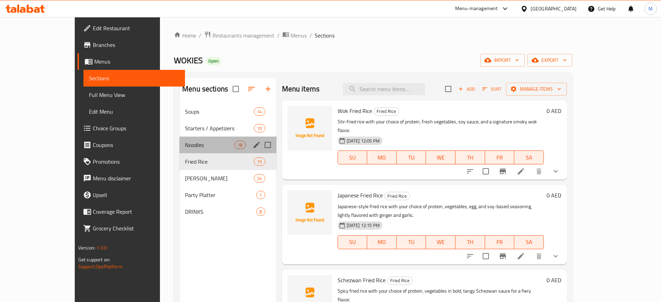
click at [187, 152] on div "Noodles 18" at bounding box center [227, 145] width 97 height 17
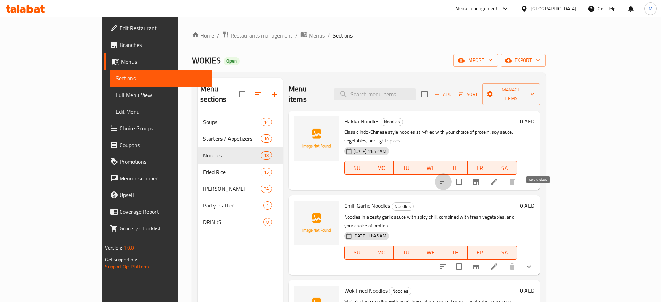
click at [446, 180] on icon "sort-choices" at bounding box center [443, 182] width 6 height 4
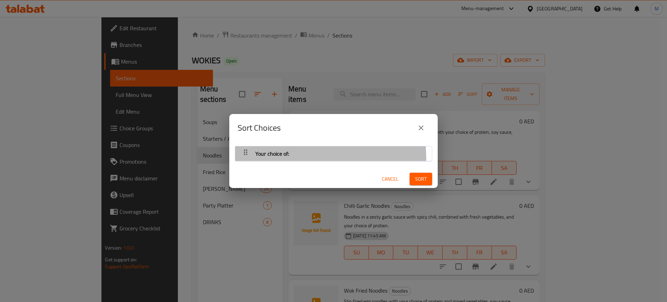
click at [279, 159] on div "Your choice of:" at bounding box center [272, 153] width 39 height 17
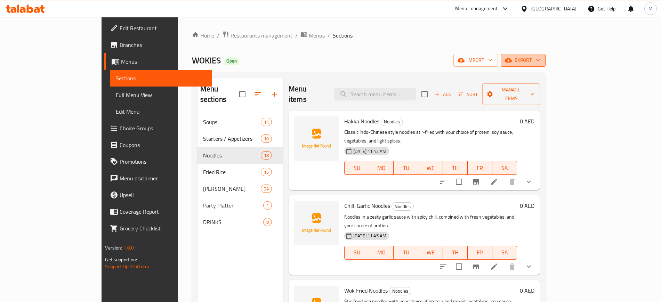
click at [540, 64] on span "export" at bounding box center [523, 60] width 34 height 9
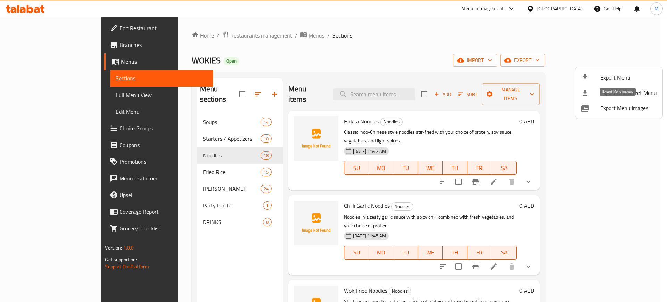
click at [610, 112] on span "Export Menu images" at bounding box center [629, 108] width 57 height 8
click at [192, 107] on div at bounding box center [333, 151] width 667 height 302
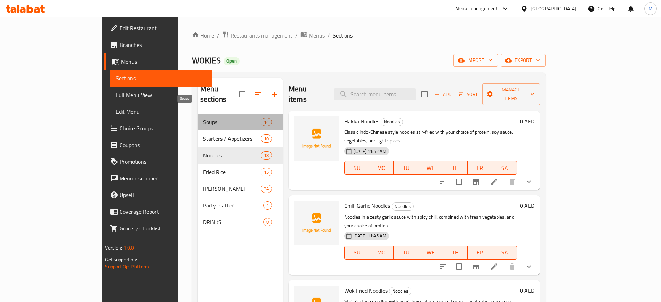
click at [203, 118] on span "Soups" at bounding box center [232, 122] width 58 height 8
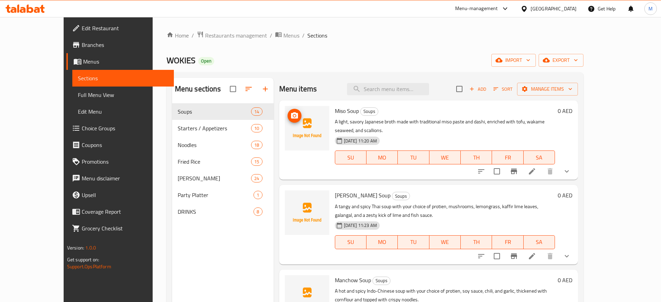
click at [335, 110] on span "Miso Soup" at bounding box center [347, 111] width 24 height 10
copy h6 "Miso Soup"
click at [404, 91] on input "search" at bounding box center [388, 89] width 82 height 12
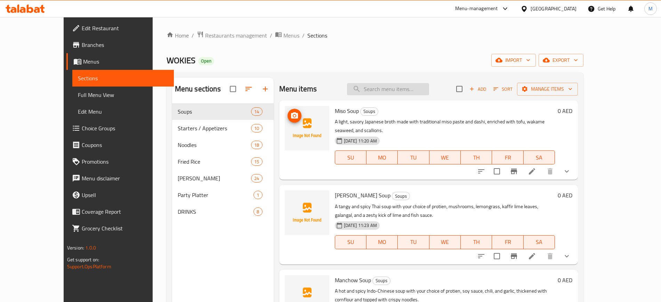
paste input "Miso Soup"
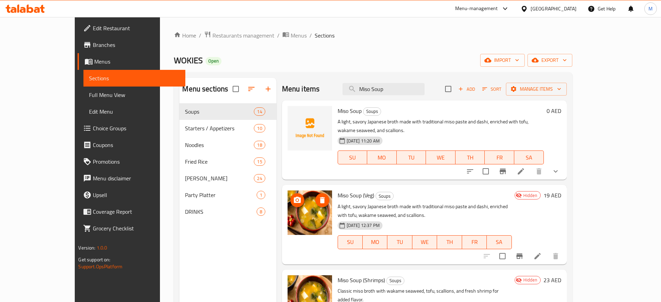
type input "Miso Soup"
click at [293, 116] on icon "upload picture" at bounding box center [297, 116] width 8 height 8
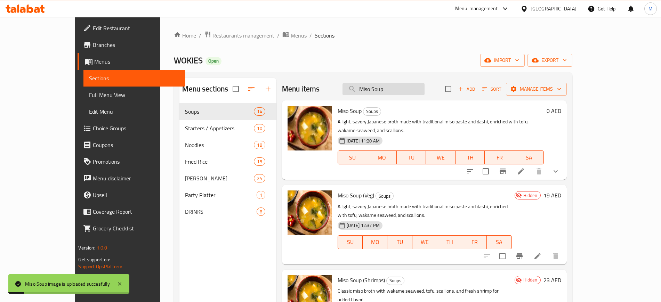
click at [416, 86] on input "Miso Soup" at bounding box center [383, 89] width 82 height 12
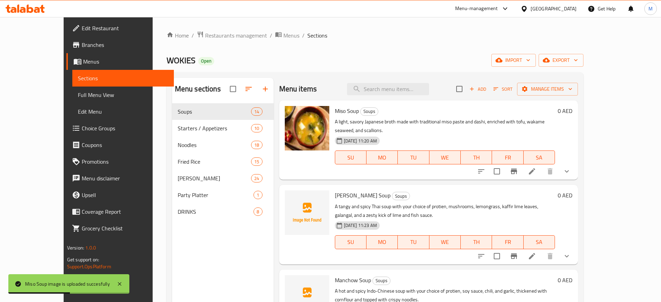
click at [335, 190] on span "Tom Yum Soup" at bounding box center [363, 195] width 56 height 10
copy h6 "Tom Yum Soup"
click at [387, 90] on input "search" at bounding box center [388, 89] width 82 height 12
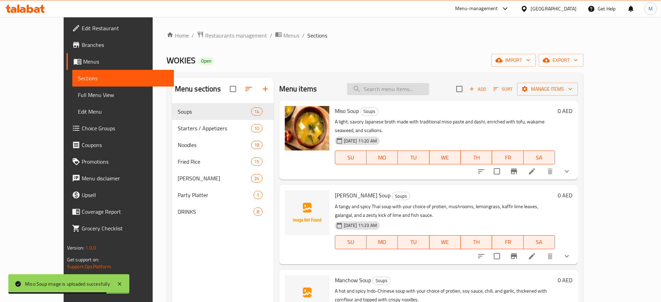
paste input "Tom Yum Soup"
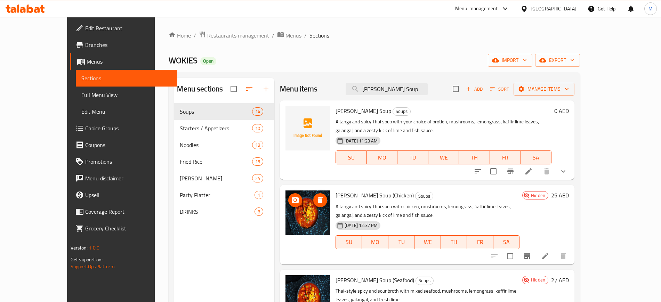
type input "Tom Yum Soup"
click at [291, 120] on icon "upload picture" at bounding box center [295, 116] width 8 height 8
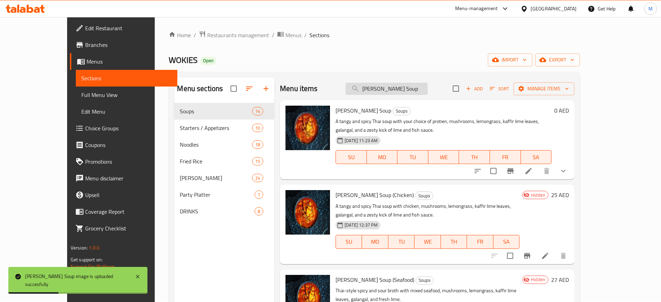
click at [428, 85] on input "Tom Yum Soup" at bounding box center [387, 89] width 82 height 12
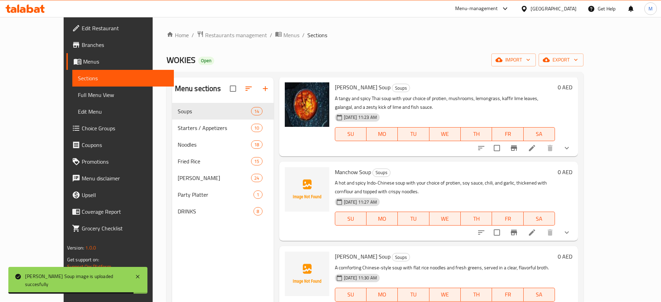
scroll to position [107, 0]
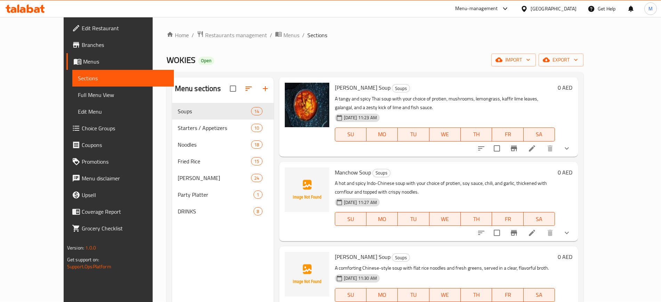
click at [335, 167] on span "Manchow Soup" at bounding box center [353, 172] width 36 height 10
copy h6 "Manchow Soup"
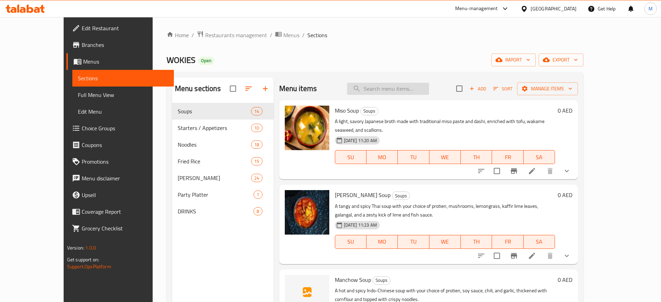
click at [388, 88] on input "search" at bounding box center [388, 89] width 82 height 12
paste input "Manchow Soup"
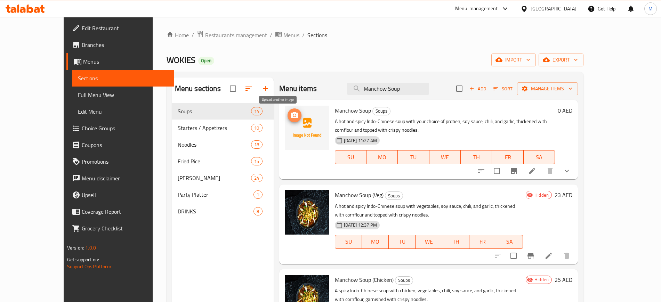
click at [290, 119] on icon "upload picture" at bounding box center [294, 115] width 8 height 8
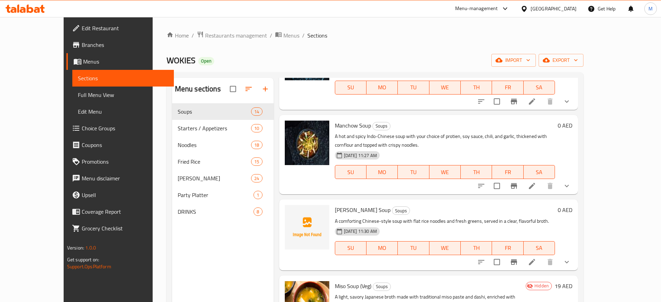
scroll to position [155, 0]
click at [335, 205] on span "Kway Teow Soup" at bounding box center [363, 210] width 56 height 10
copy h6 "Kway Teow Soup"
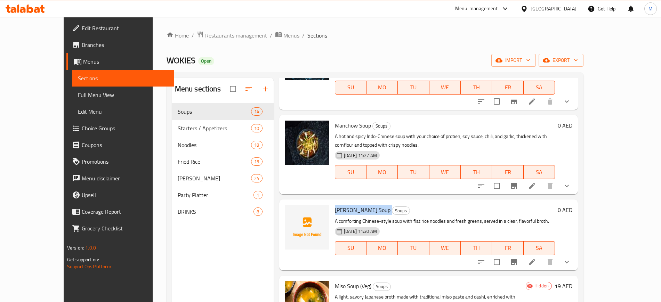
scroll to position [0, 0]
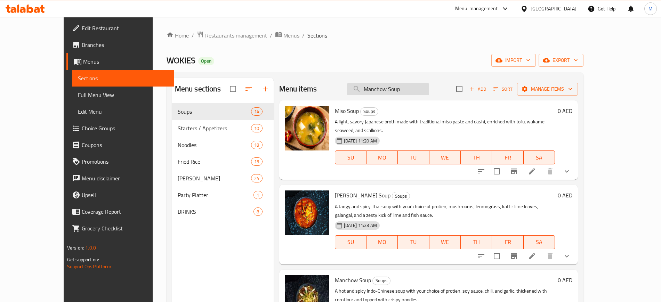
click at [421, 88] on input "Manchow Soup" at bounding box center [388, 89] width 82 height 12
paste input "Kway Teow Soup"
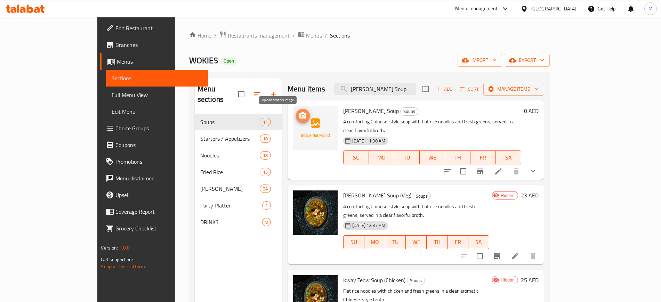
click at [299, 116] on icon "upload picture" at bounding box center [303, 116] width 8 height 8
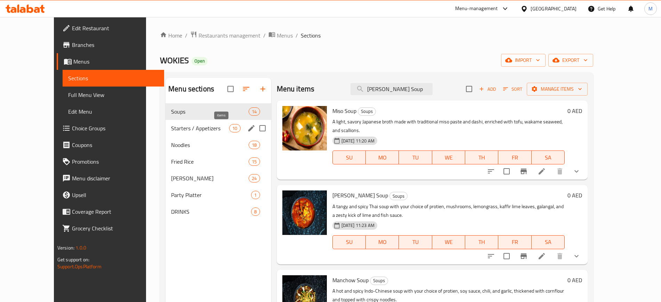
click at [229, 132] on div "10" at bounding box center [234, 128] width 11 height 8
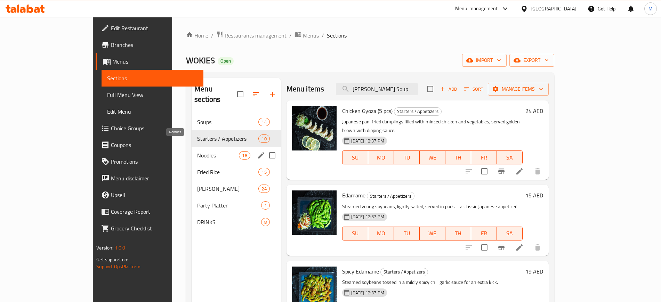
click at [199, 151] on span "Noodles" at bounding box center [218, 155] width 42 height 8
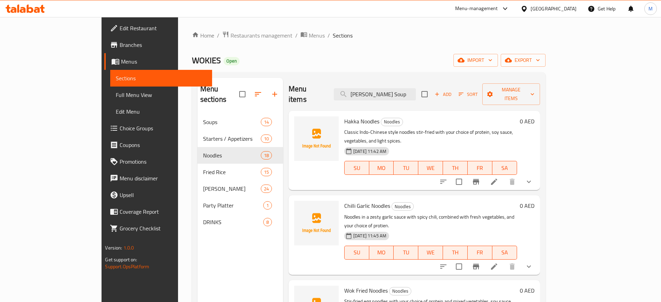
click at [344, 116] on span "Hakka Noodles" at bounding box center [361, 121] width 35 height 10
copy h6 "Hakka Noodles"
click at [416, 88] on input "Kway Teow Soup" at bounding box center [375, 94] width 82 height 12
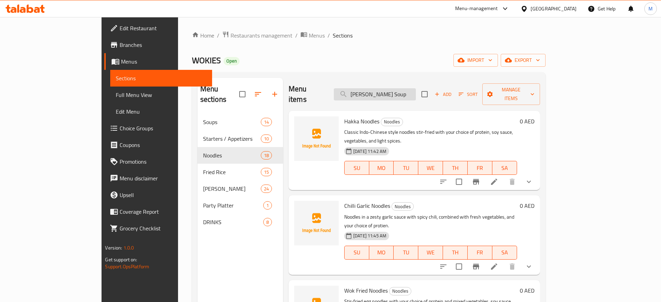
paste input "Hakka Noodles"
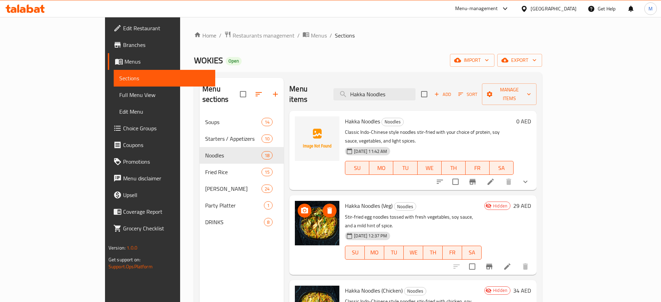
type input "Hakka Noodles"
click at [300, 122] on icon "upload picture" at bounding box center [304, 126] width 8 height 8
click at [415, 88] on input "Hakka Noodles" at bounding box center [374, 94] width 82 height 12
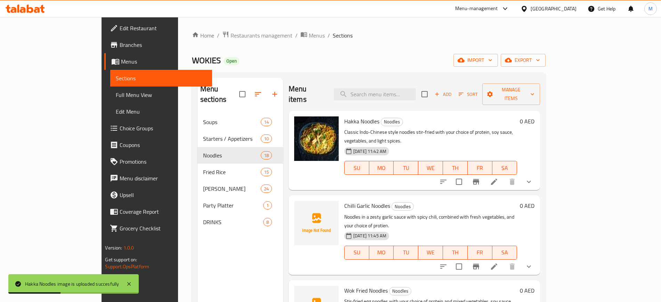
click at [344, 201] on span "Chilli Garlic Noodles" at bounding box center [367, 206] width 46 height 10
copy h6 "Chilli Garlic Noodles"
click at [409, 88] on input "search" at bounding box center [375, 94] width 82 height 12
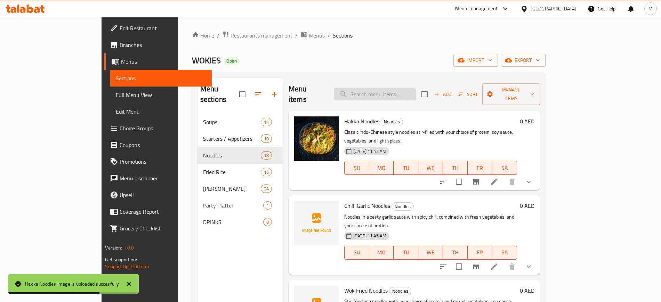
paste input "Chilli Garlic Noodles"
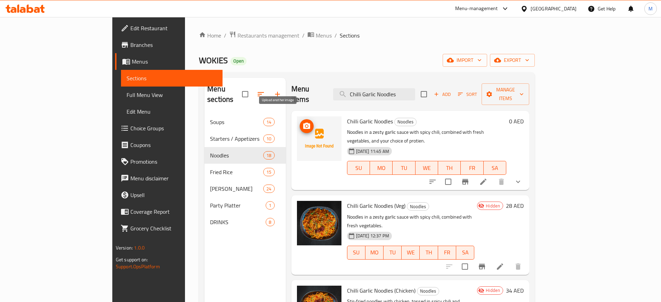
type input "Chilli Garlic Noodles"
click at [300, 122] on span "upload picture" at bounding box center [307, 126] width 14 height 8
click at [302, 122] on icon "upload picture" at bounding box center [306, 126] width 8 height 8
click at [324, 170] on div "Chilli Garlic Noodles Noodles Noodles in a zesty garlic sauce with spicy chili,…" at bounding box center [410, 150] width 238 height 79
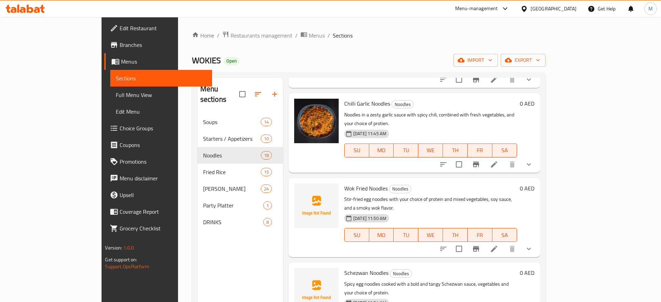
scroll to position [104, 0]
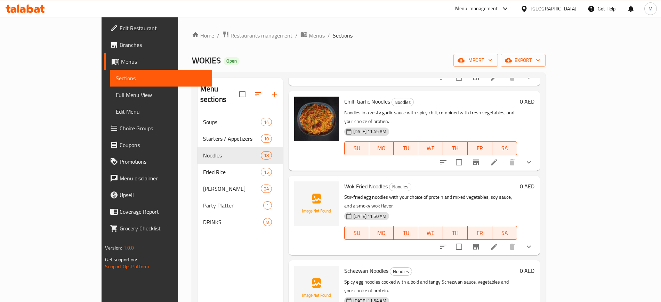
click at [344, 181] on span "Wok Fried Noodles" at bounding box center [365, 186] width 43 height 10
copy h6 "Wok Fried Noodles"
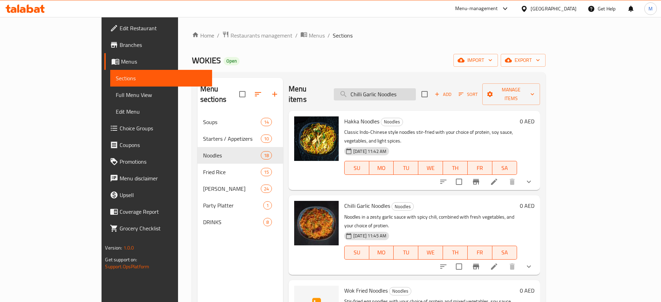
click at [386, 92] on input "Chilli Garlic Noodles" at bounding box center [375, 94] width 82 height 12
paste input "Wok Fried Noodles"
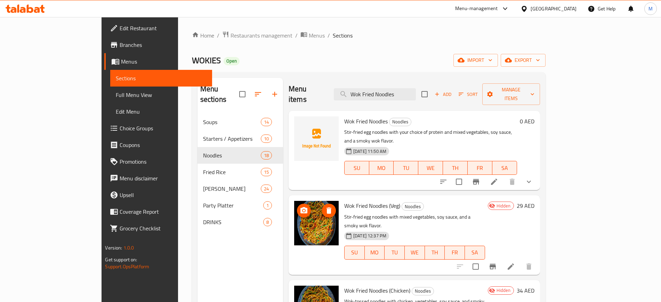
type input "Wok Fried Noodles"
click at [300, 122] on icon "upload picture" at bounding box center [304, 126] width 8 height 8
click at [408, 90] on input "Wok Fried Noodles" at bounding box center [375, 94] width 82 height 12
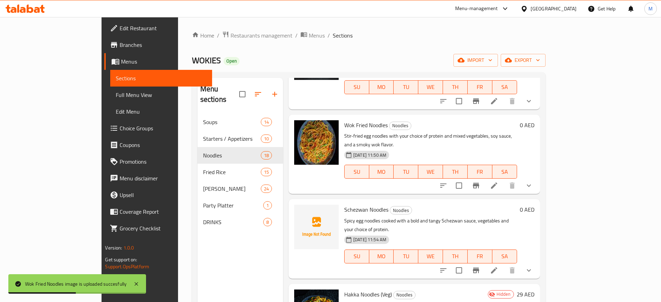
scroll to position [182, 0]
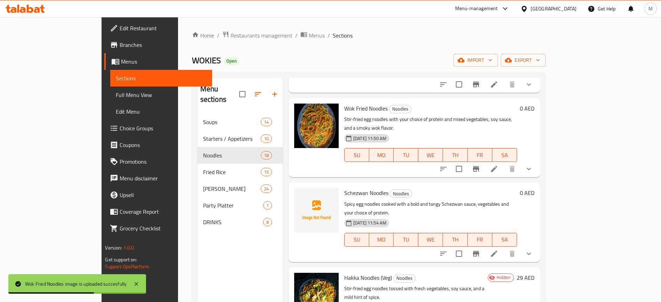
click at [349, 188] on span "Schezwan Noodles" at bounding box center [366, 193] width 44 height 10
copy h6 "Schezwan Noodles"
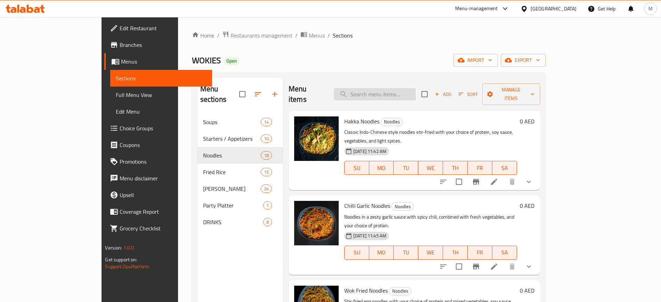
click at [408, 88] on input "search" at bounding box center [375, 94] width 82 height 12
paste input "Schezwan Noodles"
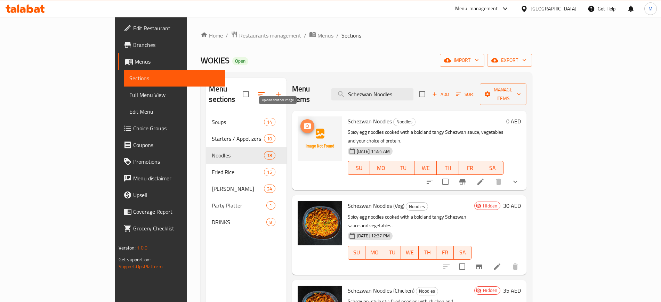
click at [306, 125] on circle "upload picture" at bounding box center [307, 126] width 2 height 2
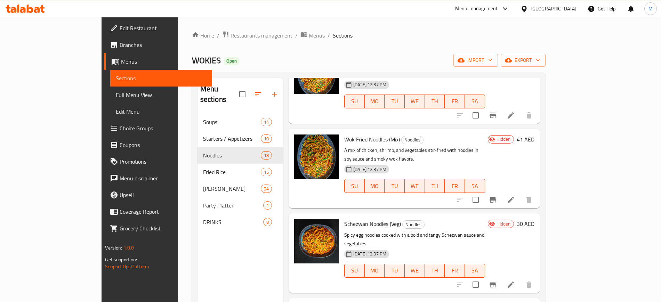
scroll to position [97, 0]
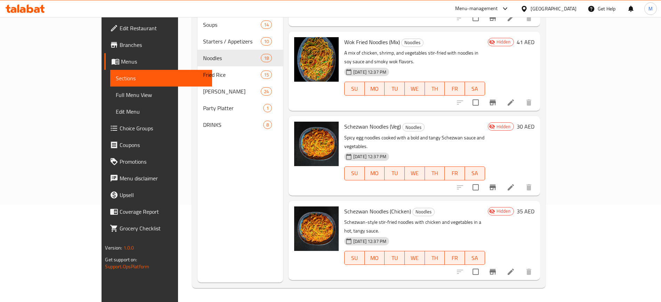
copy h6 "Wokies Menu (Mix)"
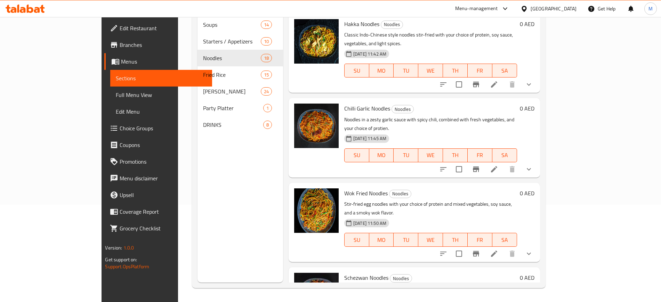
scroll to position [0, 0]
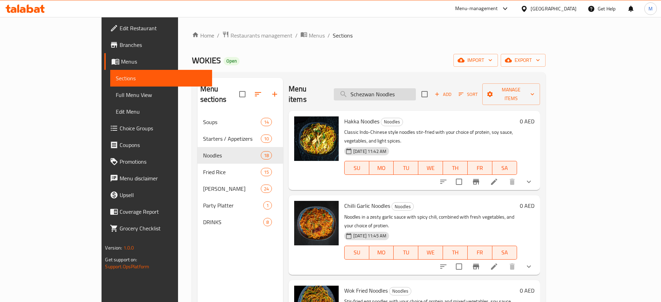
click at [382, 88] on input "Schezwan Noodles" at bounding box center [375, 94] width 82 height 12
paste input "Wokies Menu (Mix)"
type input "Wokies"
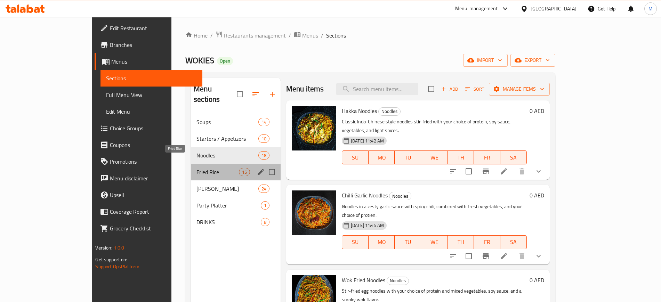
click at [197, 168] on span "Fried Rice" at bounding box center [217, 172] width 42 height 8
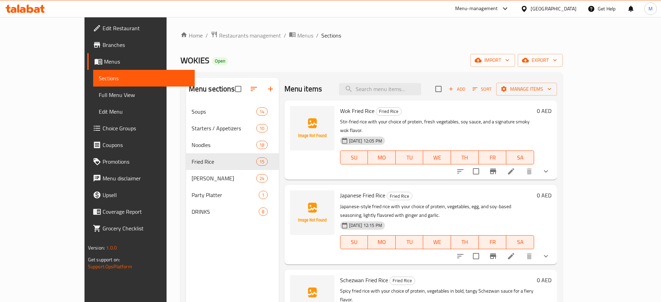
click at [340, 112] on span "Wok Fried Rice" at bounding box center [357, 111] width 34 height 10
copy h6 "Wok Fried Rice"
click at [406, 91] on input "search" at bounding box center [380, 89] width 82 height 12
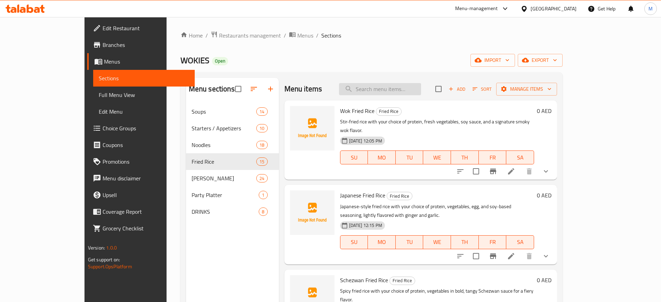
paste input "Wok Fried Rice"
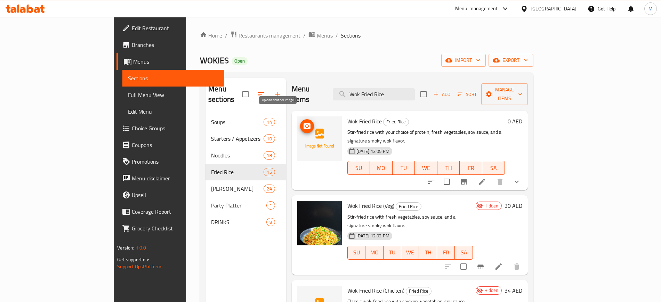
click at [306, 125] on circle "upload picture" at bounding box center [307, 126] width 2 height 2
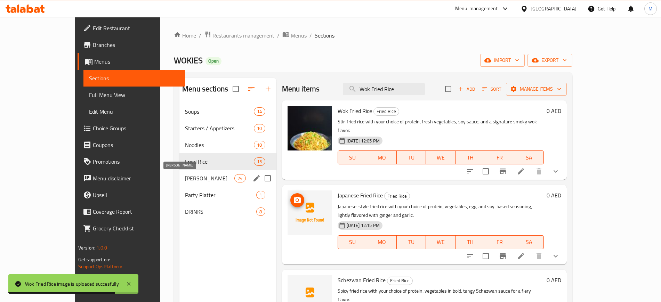
click at [199, 178] on span "Sushi Menu" at bounding box center [209, 178] width 49 height 8
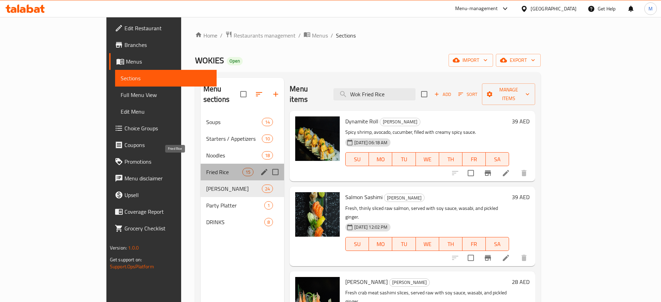
click at [206, 168] on span "Fried Rice" at bounding box center [224, 172] width 36 height 8
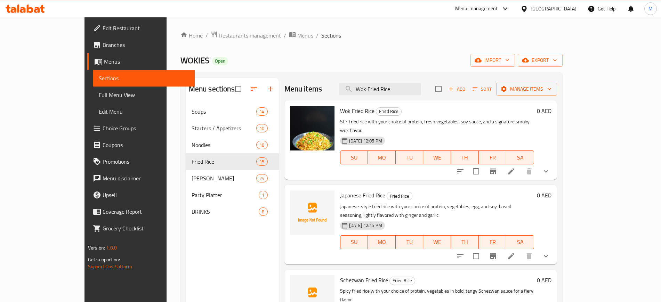
click at [340, 190] on span "Japanese Fried Rice" at bounding box center [362, 195] width 45 height 10
click at [396, 90] on input "Wok Fried Rice" at bounding box center [380, 89] width 82 height 12
paste input "Japanese Fried Rice"
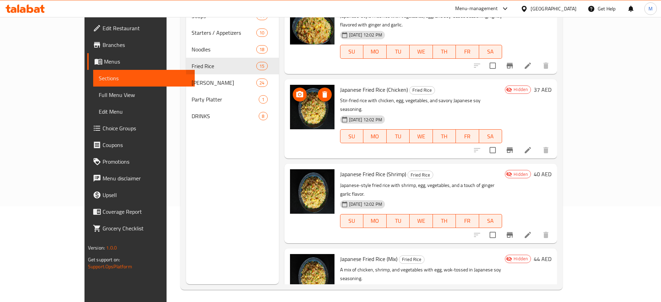
scroll to position [95, 0]
type input "Japanese Fried Rice"
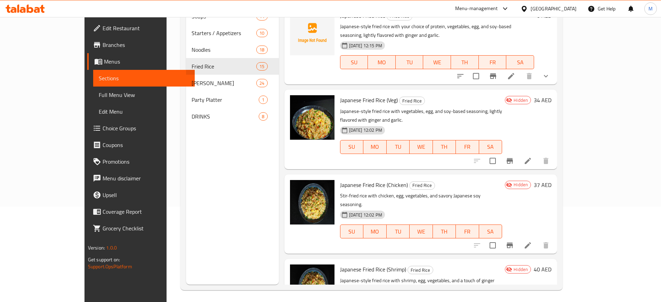
scroll to position [0, 0]
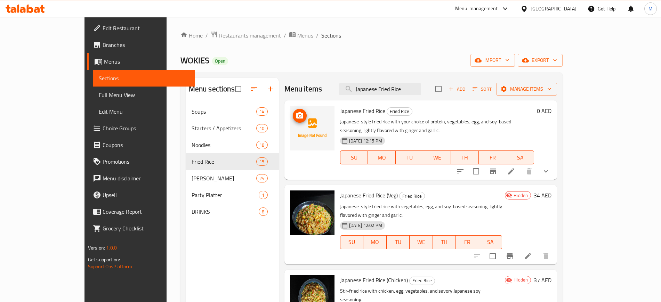
click at [290, 122] on img at bounding box center [312, 128] width 44 height 44
click at [298, 115] on circle "upload picture" at bounding box center [299, 116] width 2 height 2
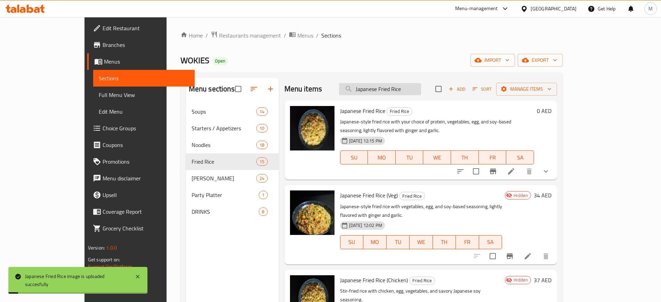
click at [421, 87] on input "Japanese Fried Rice" at bounding box center [380, 89] width 82 height 12
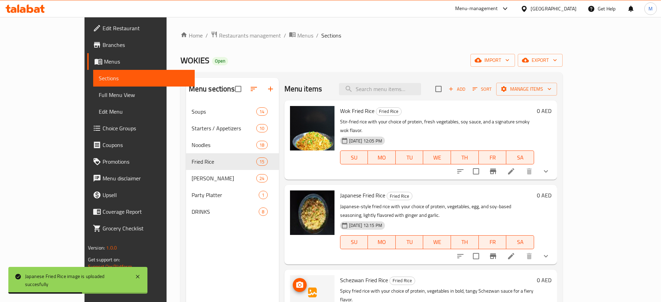
scroll to position [42, 0]
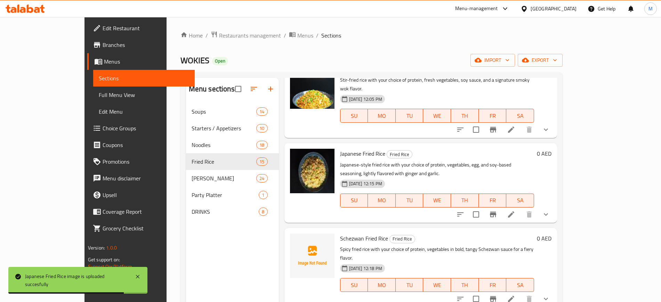
click at [340, 233] on span "Schezwan Fried Rice" at bounding box center [364, 238] width 48 height 10
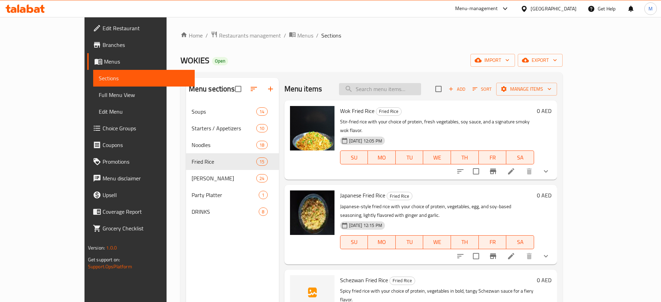
click at [421, 84] on input "search" at bounding box center [380, 89] width 82 height 12
paste input "Schezwan Fried Rice"
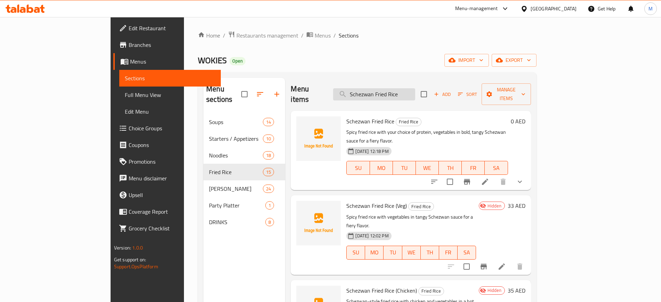
type input "Schezwan Fried Rice"
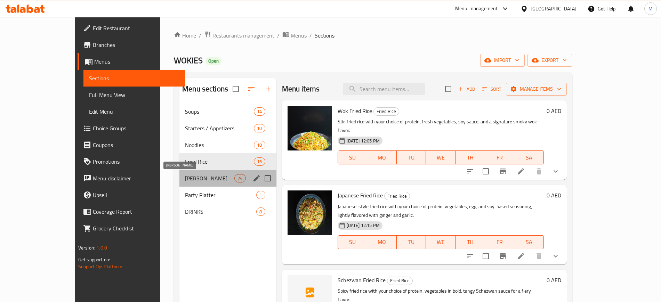
click at [203, 177] on span "Sushi Menu" at bounding box center [209, 178] width 49 height 8
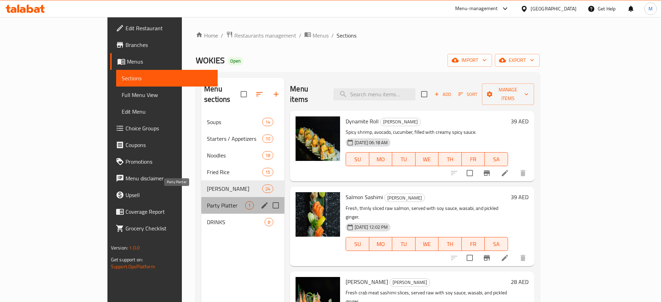
click at [207, 201] on span "Party Platter" at bounding box center [226, 205] width 38 height 8
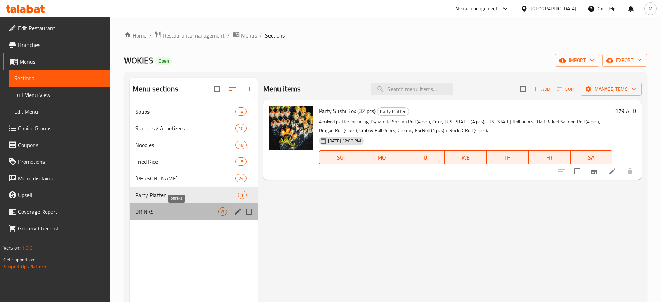
click at [183, 208] on span "DRINKS" at bounding box center [176, 212] width 83 height 8
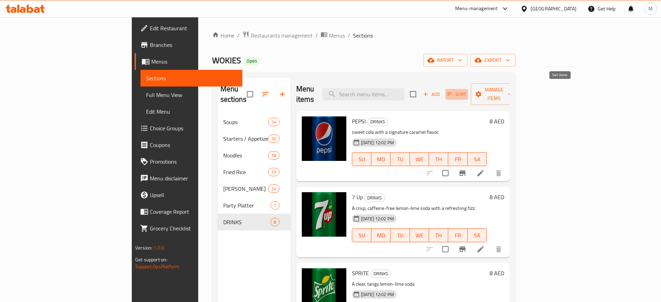
click at [466, 90] on span "Sort" at bounding box center [456, 94] width 19 height 8
click at [453, 91] on icon "button" at bounding box center [449, 94] width 6 height 6
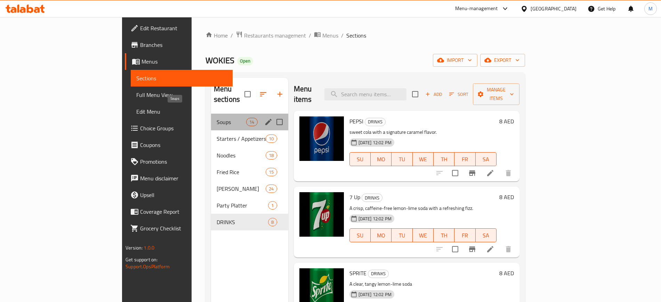
click at [217, 118] on span "Soups" at bounding box center [232, 122] width 30 height 8
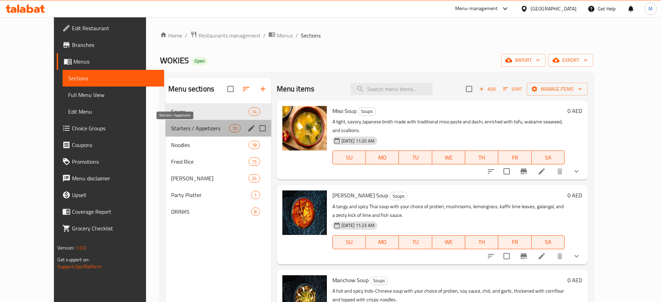
click at [209, 132] on span "Starters / Appetizers" at bounding box center [200, 128] width 58 height 8
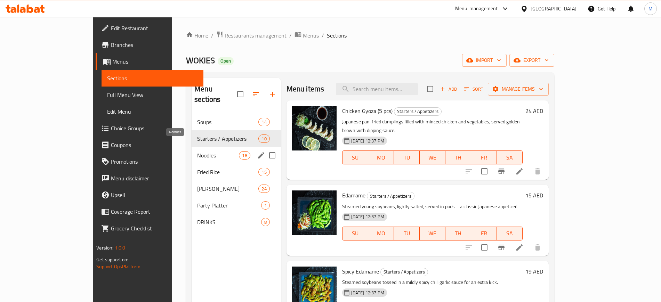
click at [197, 151] on span "Noodles" at bounding box center [218, 155] width 42 height 8
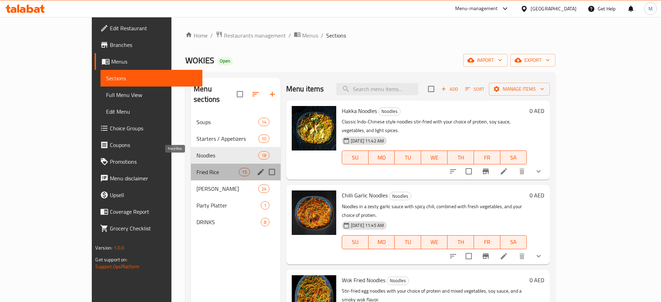
click at [196, 168] on span "Fried Rice" at bounding box center [217, 172] width 42 height 8
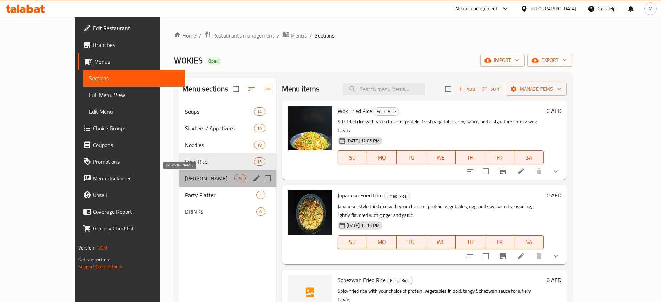
click at [185, 176] on span "Sushi Menu" at bounding box center [209, 178] width 49 height 8
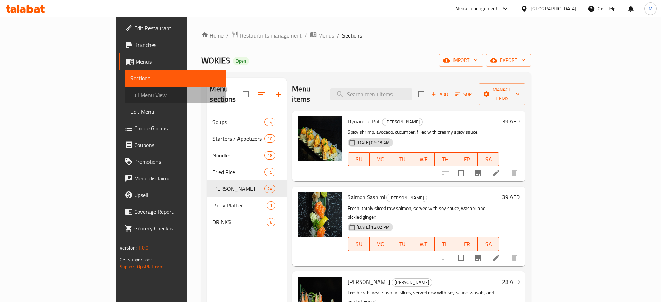
click at [125, 100] on link "Full Menu View" at bounding box center [176, 95] width 102 height 17
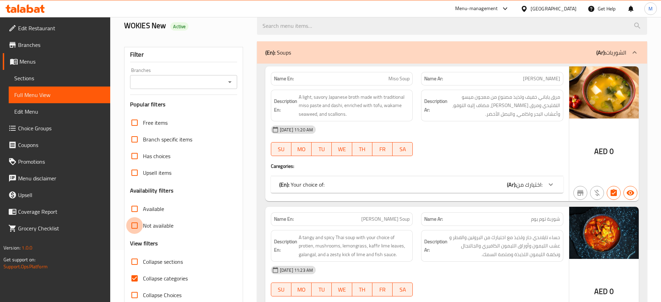
click at [135, 223] on input "Not available" at bounding box center [134, 225] width 17 height 17
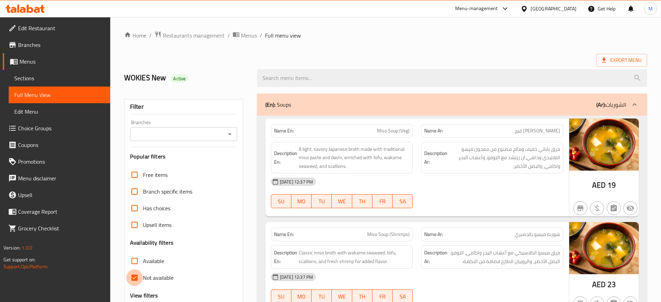
click at [136, 277] on input "Not available" at bounding box center [134, 277] width 17 height 17
checkbox input "false"
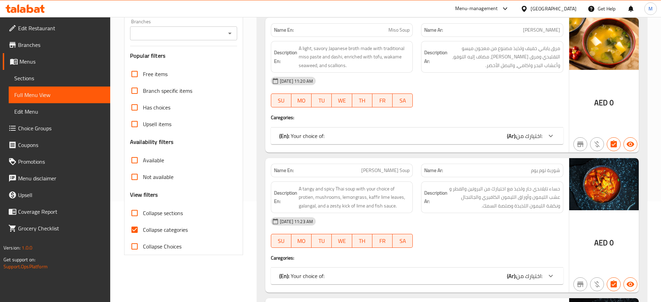
scroll to position [100, 0]
click at [132, 122] on input "Upsell items" at bounding box center [134, 124] width 17 height 17
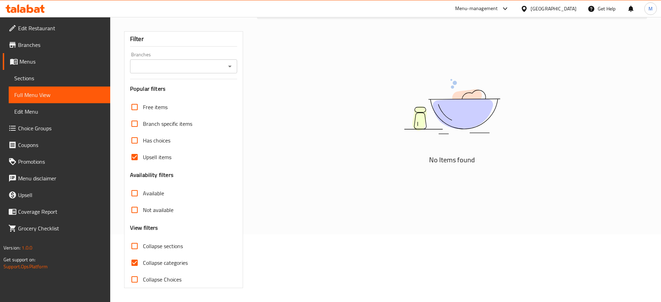
click at [135, 157] on input "Upsell items" at bounding box center [134, 157] width 17 height 17
checkbox input "false"
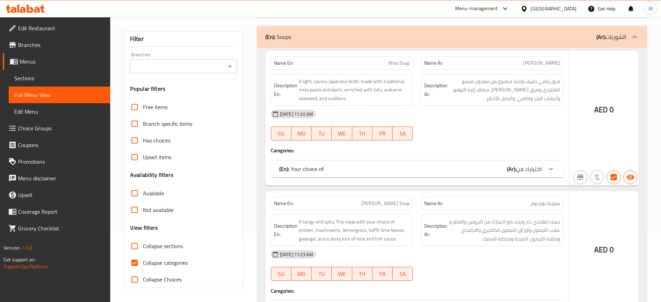
click at [134, 171] on h3 "Availability filters" at bounding box center [151, 175] width 43 height 8
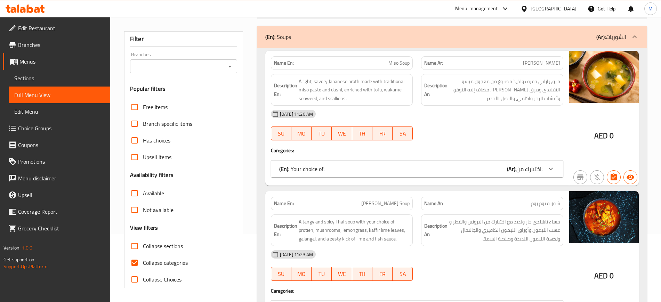
scroll to position [100, 0]
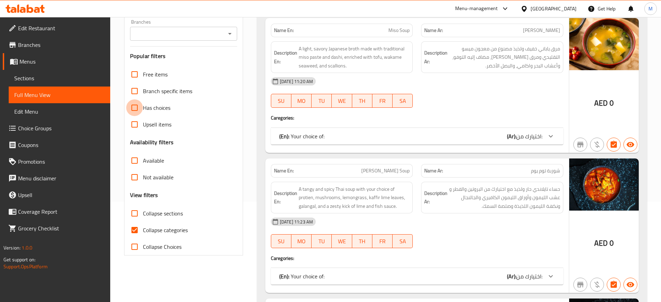
click at [136, 107] on input "Has choices" at bounding box center [134, 107] width 17 height 17
checkbox input "false"
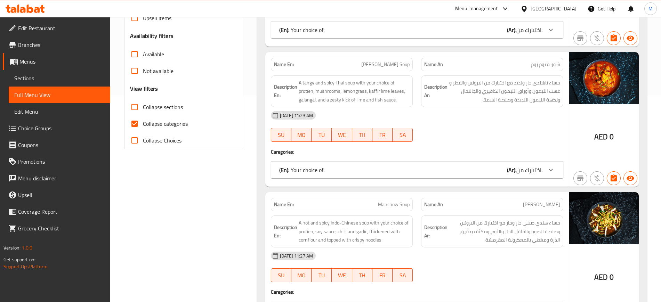
scroll to position [206, 0]
click at [151, 124] on span "Collapse categories" at bounding box center [165, 124] width 45 height 8
click at [143, 124] on input "Collapse categories" at bounding box center [134, 124] width 17 height 17
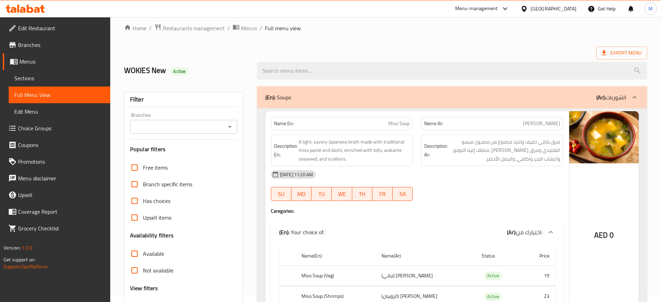
scroll to position [61, 0]
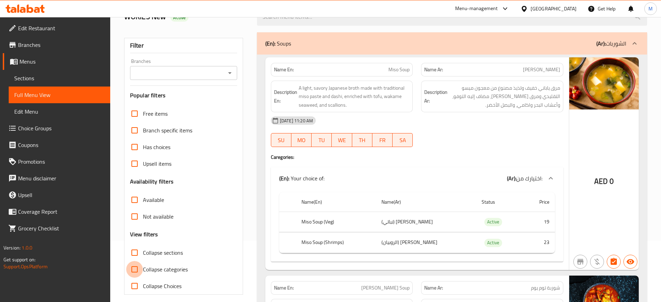
click at [140, 271] on input "Collapse categories" at bounding box center [134, 269] width 17 height 17
checkbox input "true"
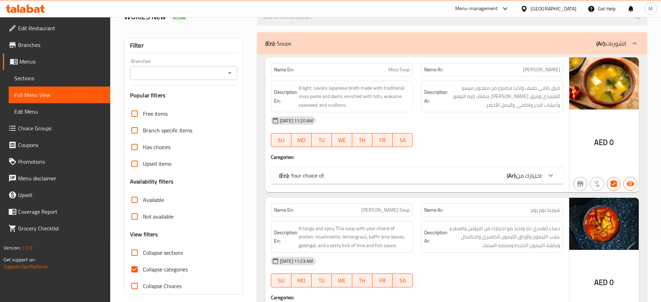
click at [143, 284] on span "Collapse Choices" at bounding box center [162, 286] width 39 height 8
click at [143, 284] on input "Collapse Choices" at bounding box center [134, 286] width 17 height 17
checkbox input "true"
click at [149, 271] on span "Collapse categories" at bounding box center [165, 269] width 45 height 8
click at [143, 271] on input "Collapse categories" at bounding box center [134, 269] width 17 height 17
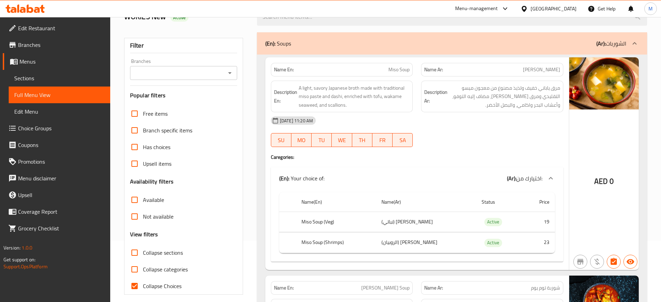
click at [155, 271] on span "Collapse categories" at bounding box center [165, 269] width 45 height 8
click at [143, 271] on input "Collapse categories" at bounding box center [134, 269] width 17 height 17
checkbox input "true"
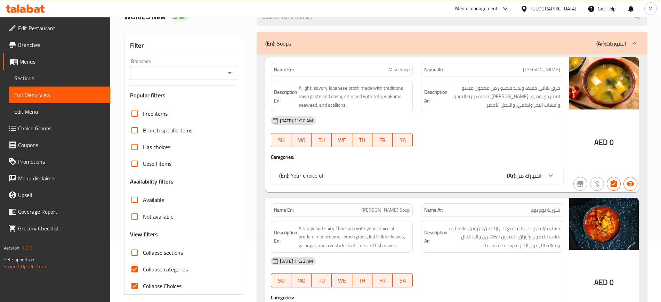
click at [157, 288] on span "Collapse Choices" at bounding box center [162, 286] width 39 height 8
click at [143, 288] on input "Collapse Choices" at bounding box center [134, 286] width 17 height 17
checkbox input "false"
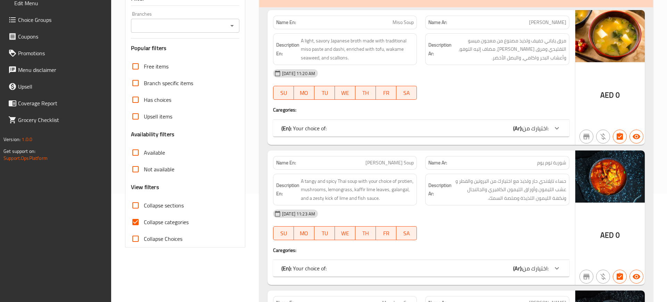
scroll to position [0, 0]
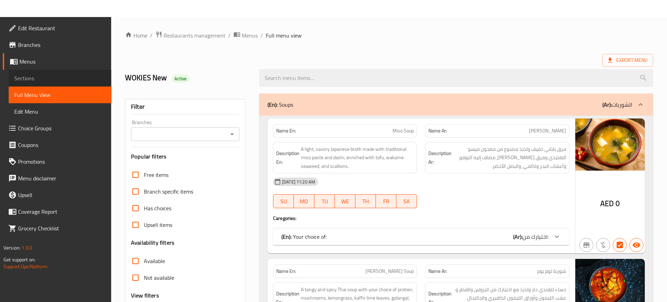
click at [30, 84] on link "Sections" at bounding box center [60, 78] width 103 height 17
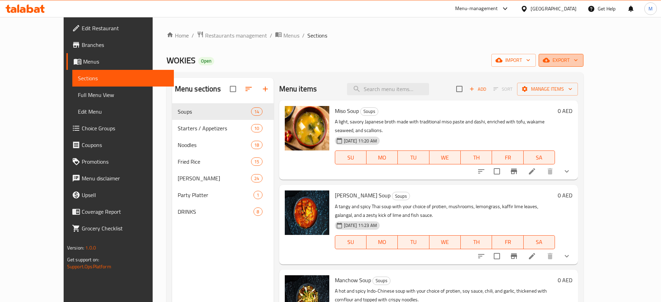
click at [550, 60] on icon "button" at bounding box center [546, 60] width 7 height 5
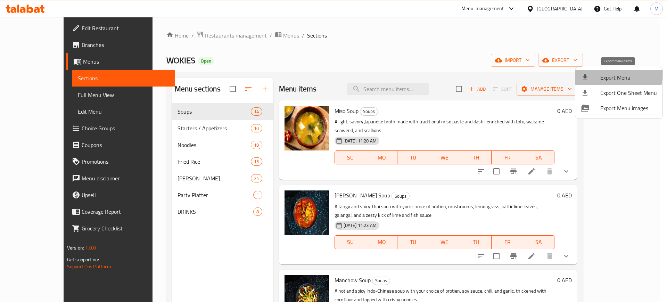
click at [590, 71] on li "Export Menu" at bounding box center [619, 77] width 87 height 15
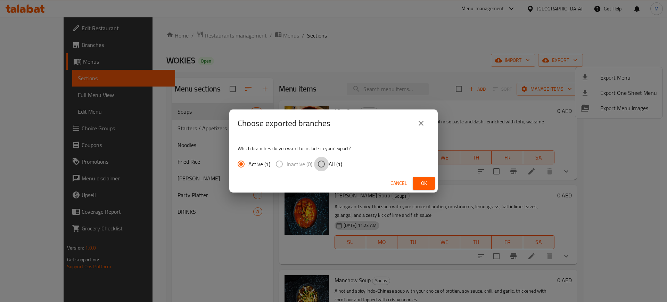
click at [327, 170] on input "All (1)" at bounding box center [321, 164] width 15 height 15
radio input "true"
click at [421, 190] on div "Cancel Ok" at bounding box center [333, 183] width 209 height 18
click at [425, 187] on span "Ok" at bounding box center [424, 183] width 11 height 9
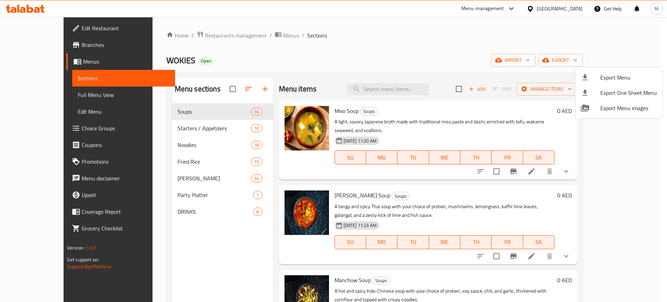
click at [265, 257] on div at bounding box center [333, 151] width 667 height 302
